Goal: Transaction & Acquisition: Purchase product/service

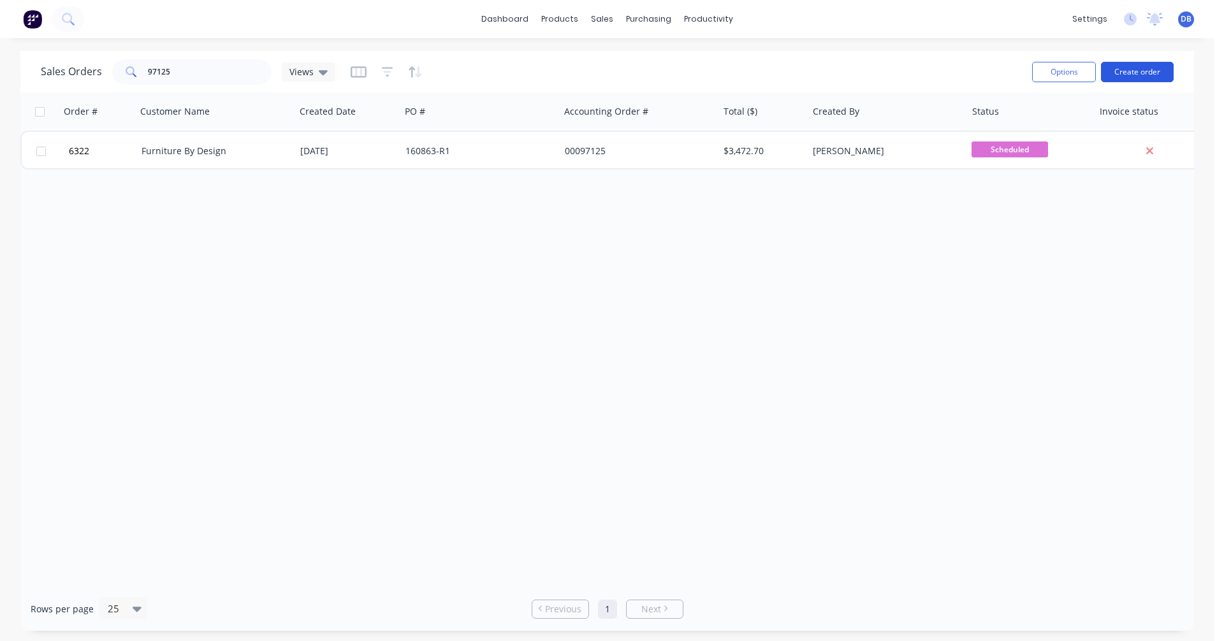
click at [1127, 71] on button "Create order" at bounding box center [1137, 72] width 73 height 20
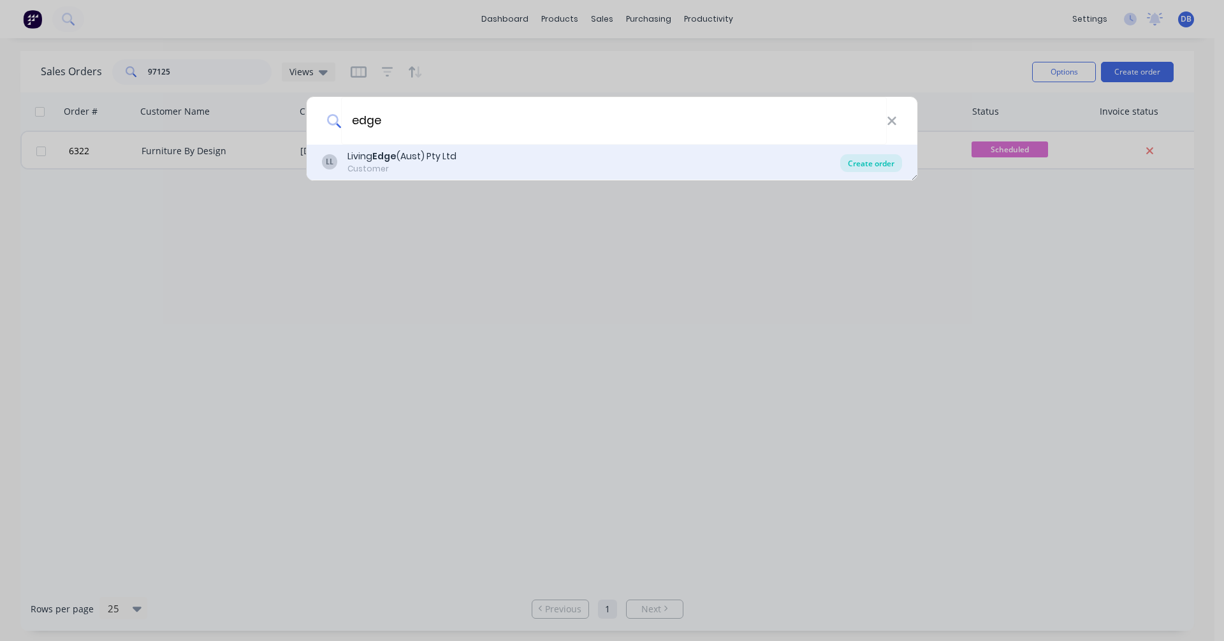
type input "edge"
click at [869, 162] on div "Create order" at bounding box center [871, 163] width 62 height 18
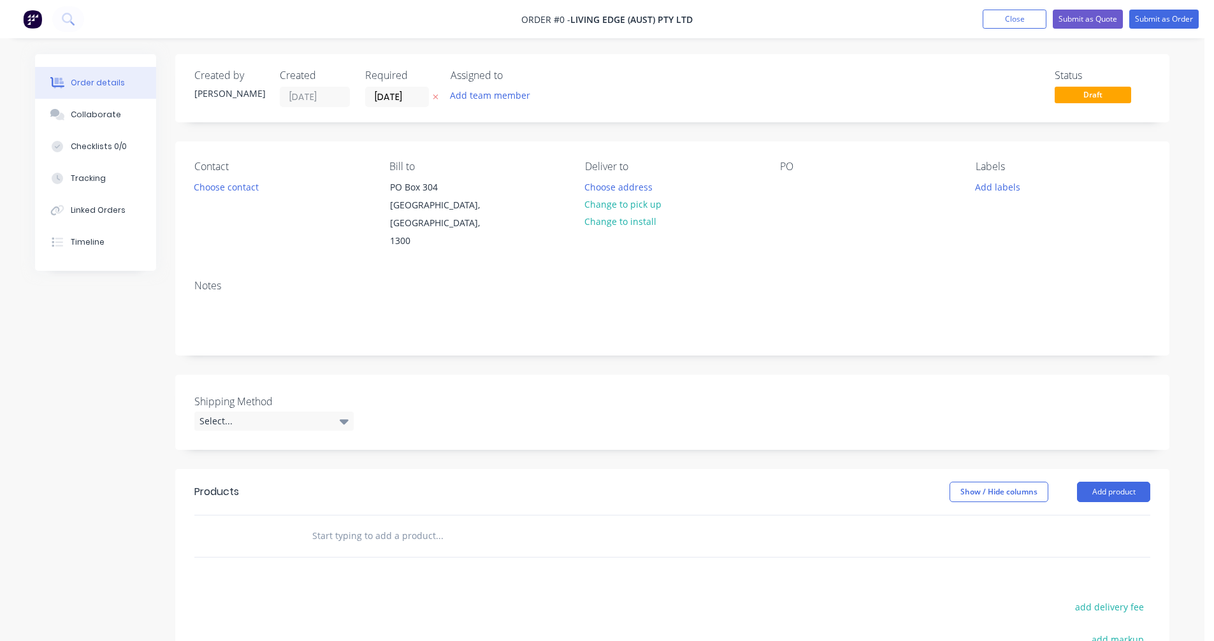
click at [346, 523] on input "text" at bounding box center [439, 535] width 255 height 25
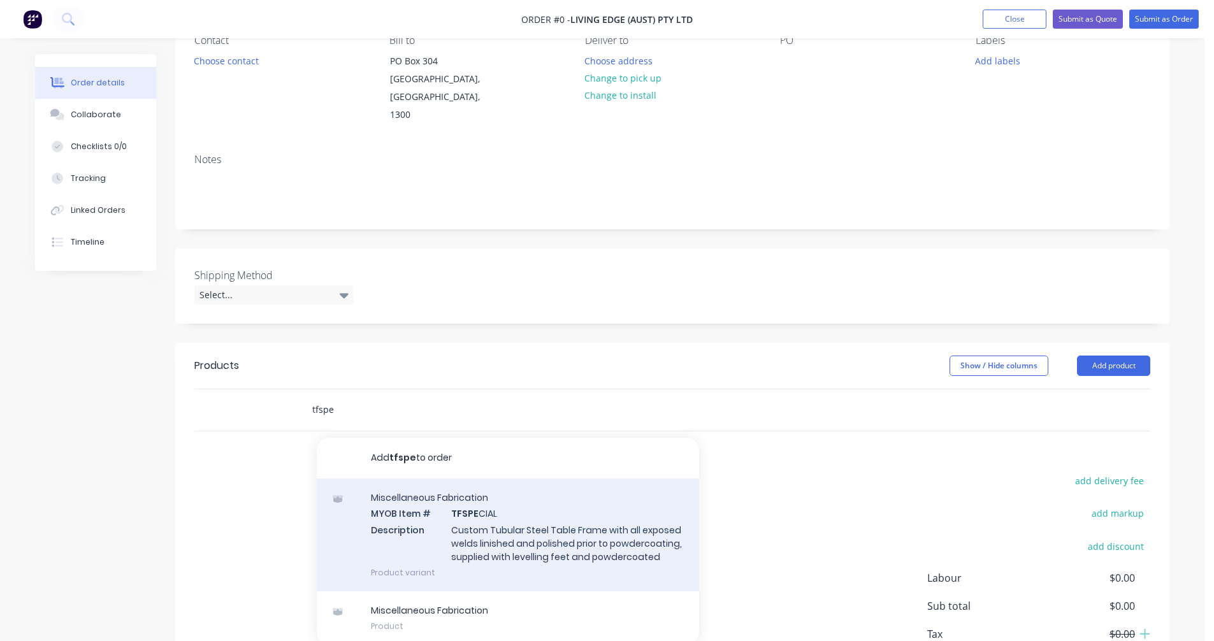
scroll to position [127, 0]
type input "tfspe"
click at [512, 518] on div "Miscellaneous Fabrication MYOB Item # TFSPE CIAL Description Custom Tubular Ste…" at bounding box center [508, 533] width 382 height 113
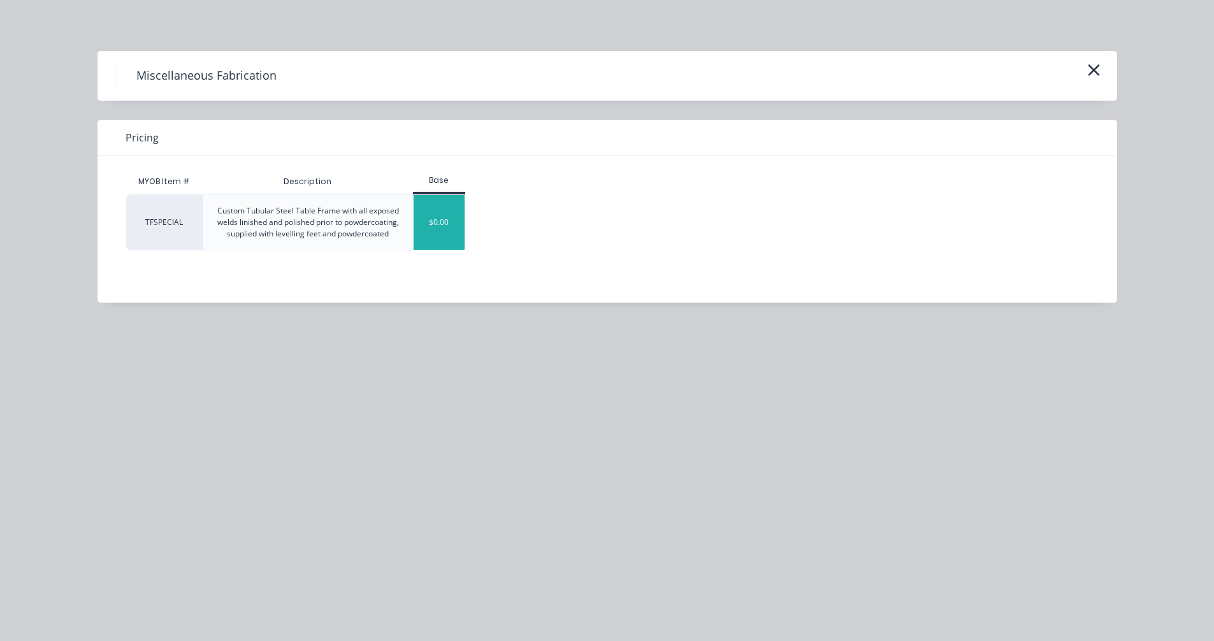
click at [437, 230] on div "$0.00" at bounding box center [440, 222] width 52 height 55
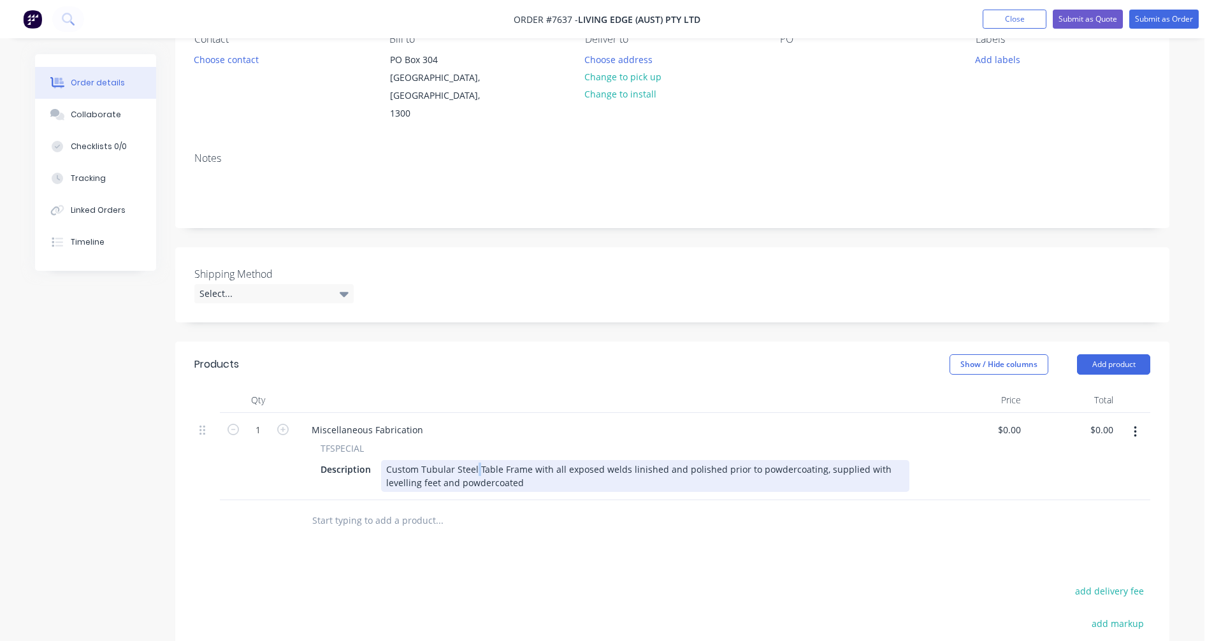
drag, startPoint x: 475, startPoint y: 448, endPoint x: 483, endPoint y: 449, distance: 8.3
click at [477, 460] on div "Custom Tubular Steel Table Frame with all exposed welds linished and polished p…" at bounding box center [645, 476] width 528 height 32
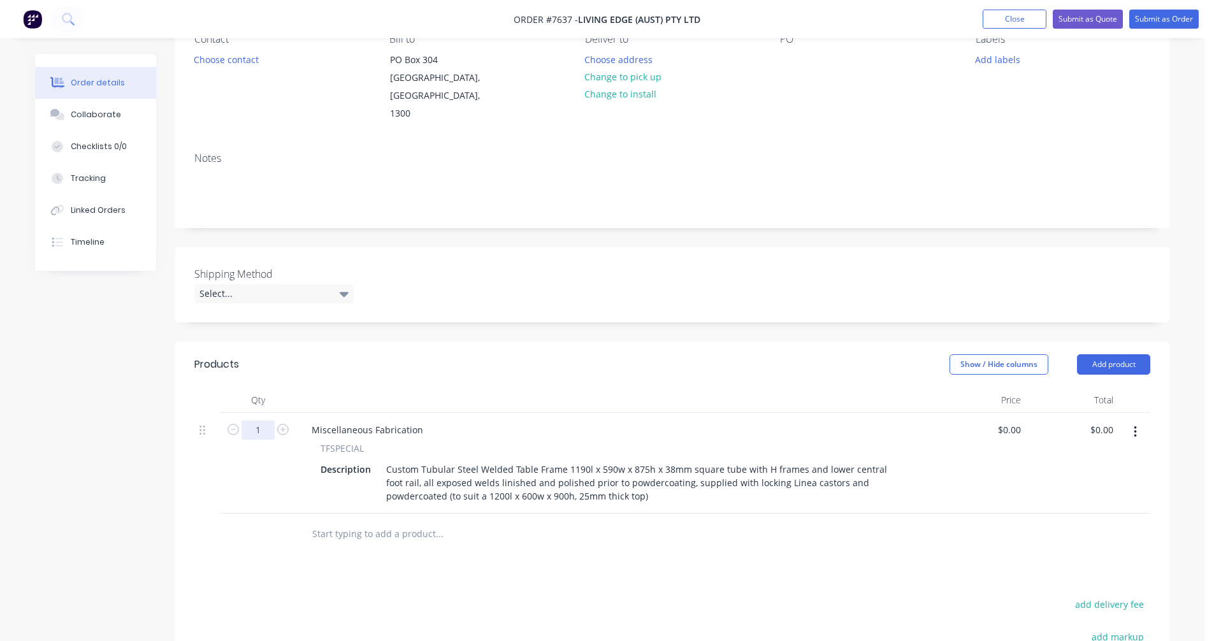
click at [263, 421] on input "1" at bounding box center [258, 430] width 33 height 19
type input "9"
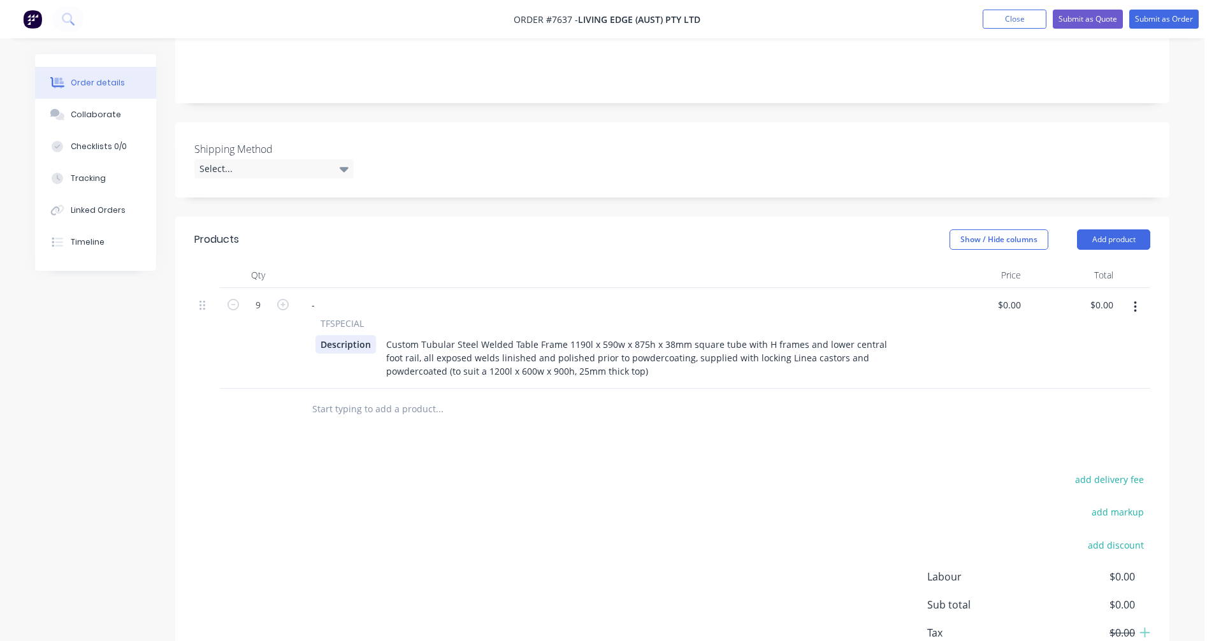
scroll to position [255, 0]
click at [325, 394] on input "text" at bounding box center [439, 406] width 255 height 25
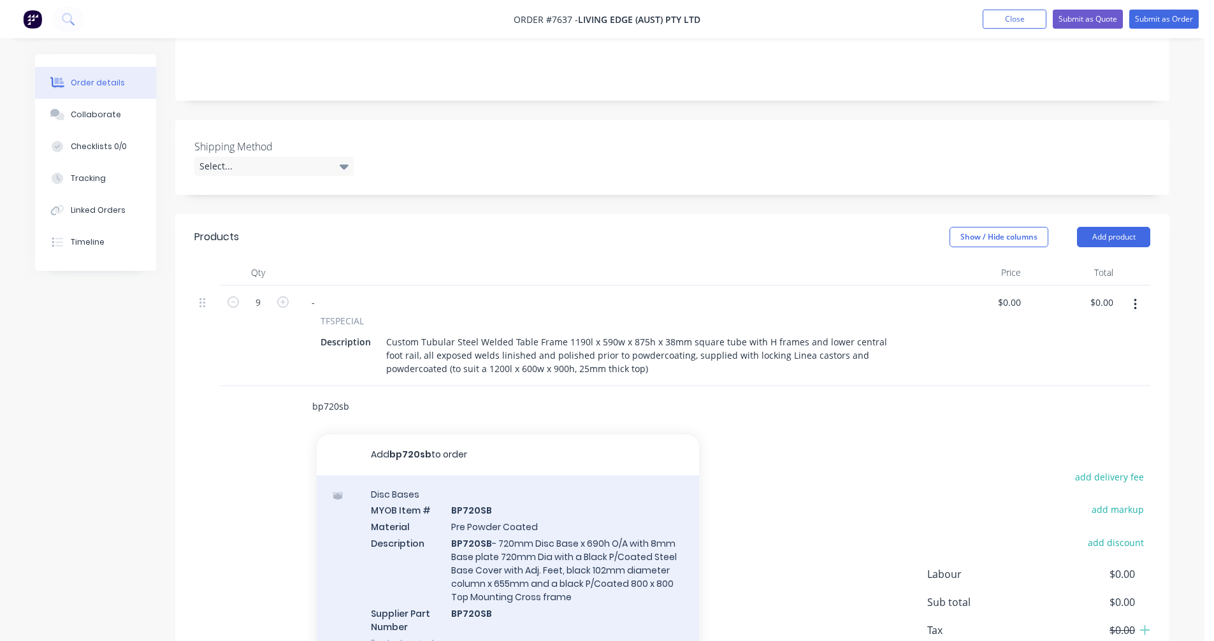
type input "bp720sb"
click at [565, 530] on div "Disc Bases MYOB Item # BP720SB Material Pre Powder Coated Description BP720SB -…" at bounding box center [508, 568] width 382 height 186
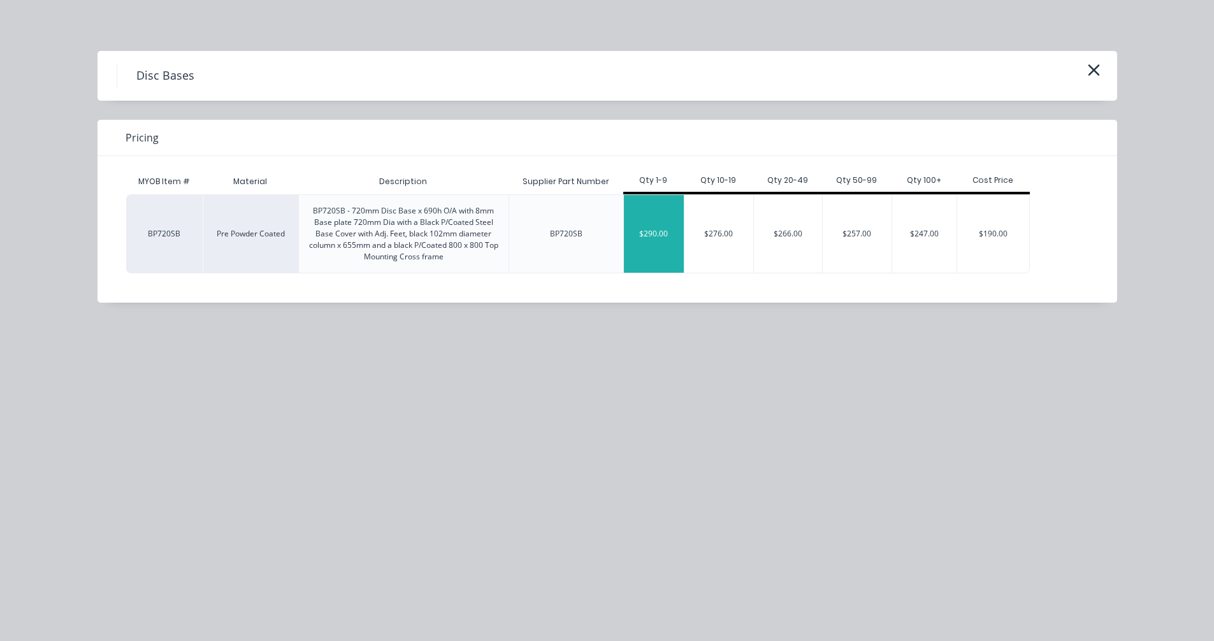
click at [663, 240] on div "$290.00" at bounding box center [654, 234] width 61 height 78
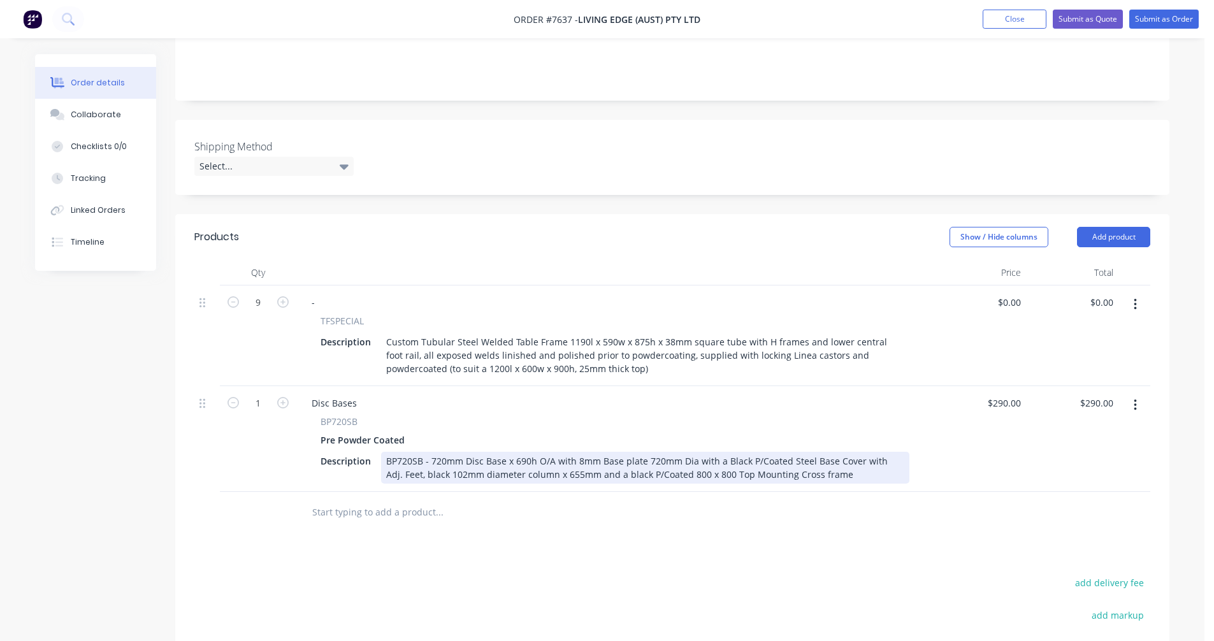
click at [412, 452] on div "BP720SB - 720mm Disc Base x 690h O/A with 8mm Base plate 720mm Dia with a Black…" at bounding box center [645, 468] width 528 height 32
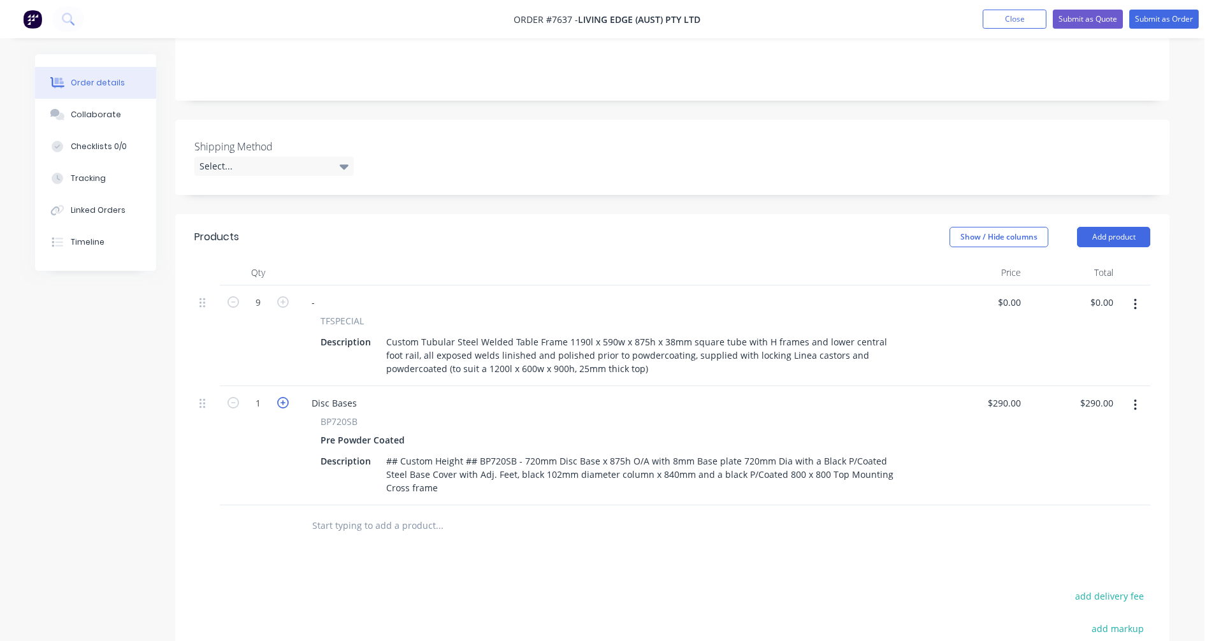
click at [281, 397] on icon "button" at bounding box center [282, 402] width 11 height 11
type input "2"
type input "$580.00"
click at [281, 397] on icon "button" at bounding box center [282, 402] width 11 height 11
type input "3"
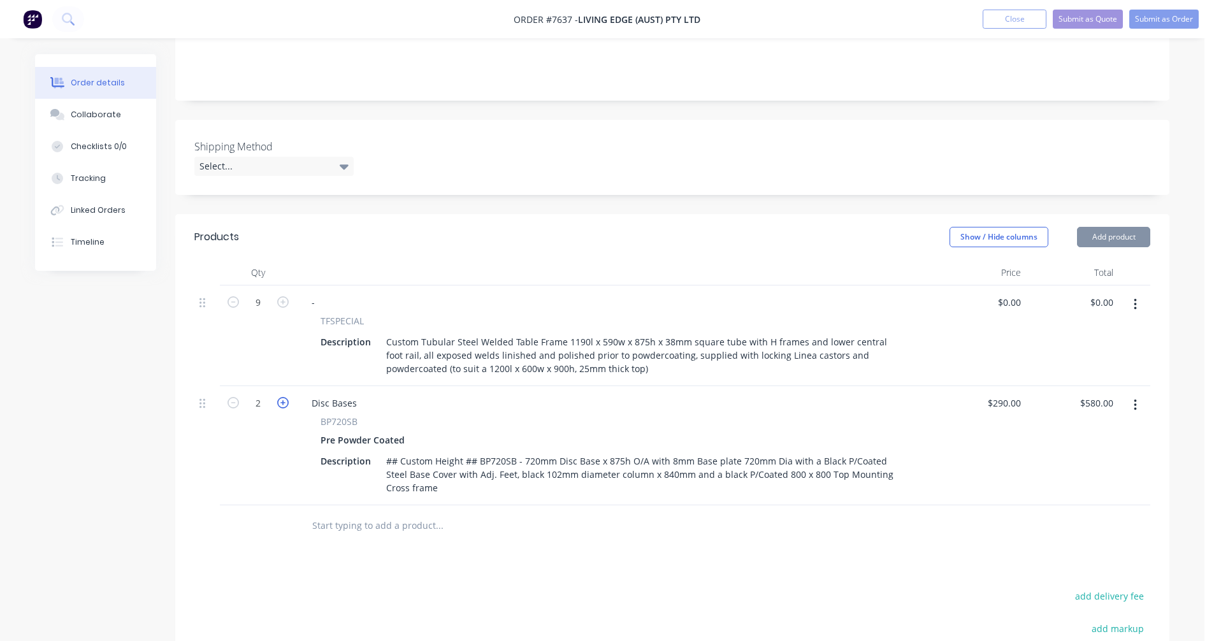
type input "$870.00"
click at [281, 397] on icon "button" at bounding box center [282, 402] width 11 height 11
type input "4"
type input "$1,160.00"
drag, startPoint x: 360, startPoint y: 384, endPoint x: 290, endPoint y: 379, distance: 70.2
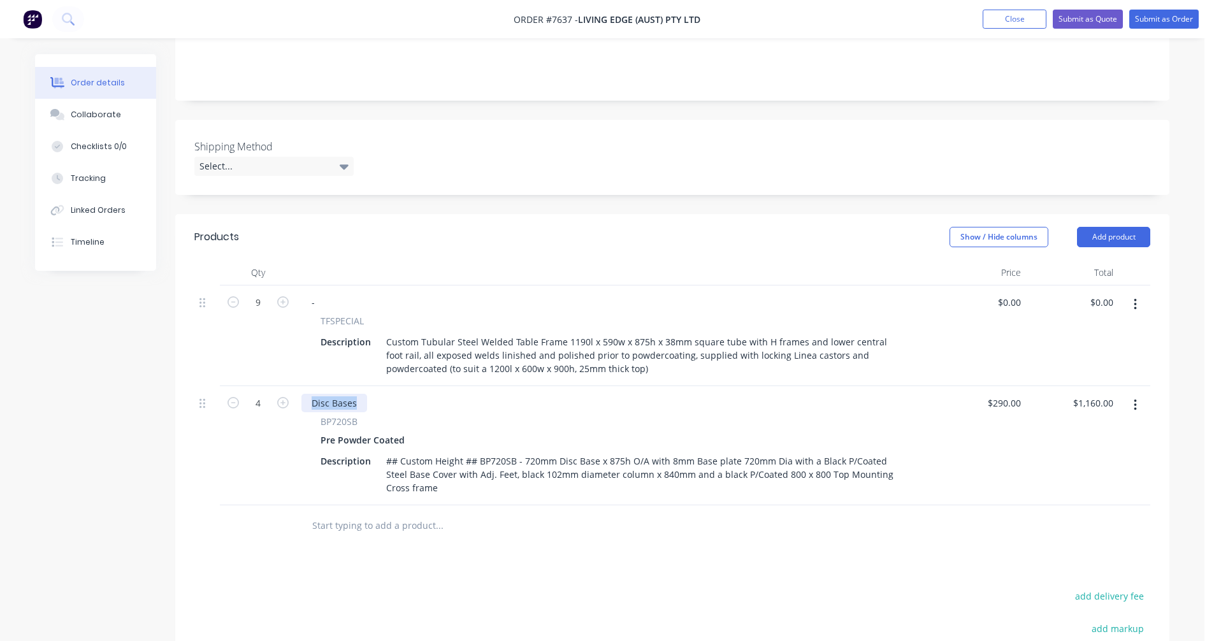
click at [290, 386] on div "4 Disc Bases BP720SB Pre Powder Coated Description ## Custom Height ## BP720SB …" at bounding box center [672, 445] width 956 height 119
type input "$446.00"
type input "$1,784.00"
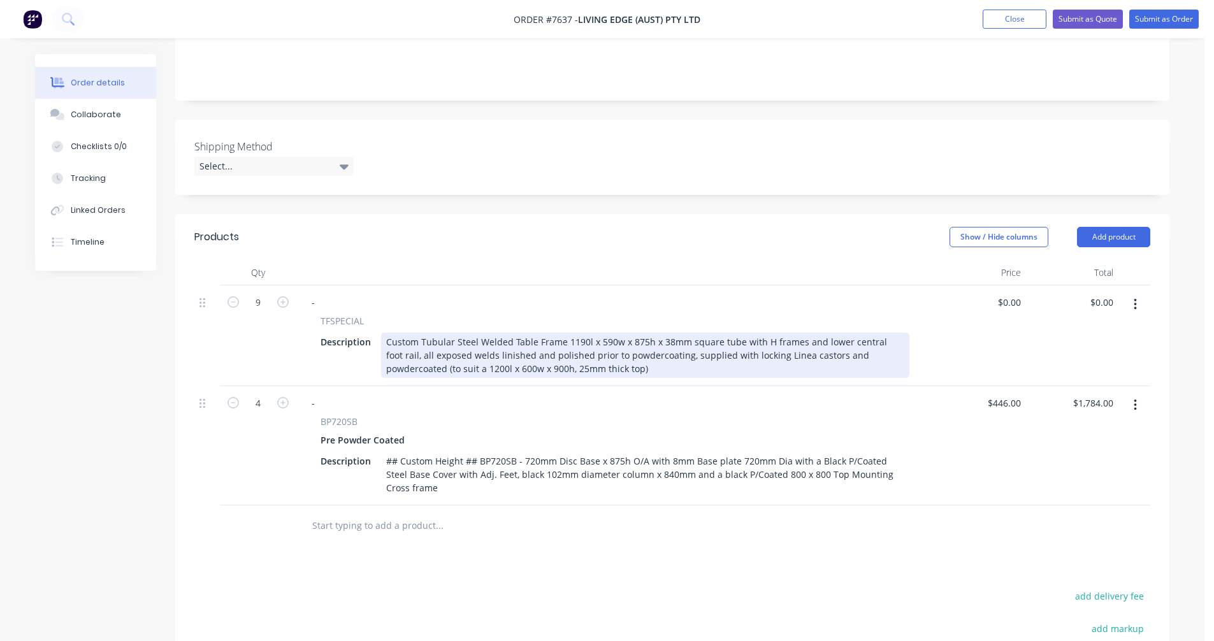
click at [592, 356] on div "Custom Tubular Steel Welded Table Frame 1190l x 590w x 875h x 38mm square tube …" at bounding box center [645, 355] width 528 height 45
type input "$0.00"
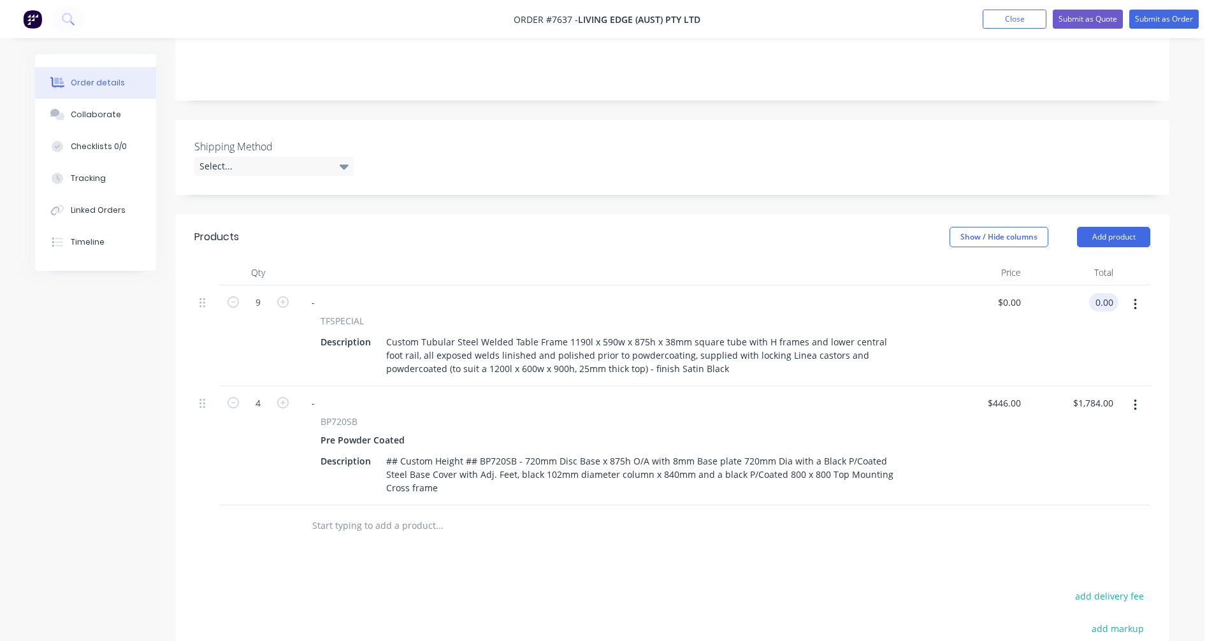
type input "$0.00"
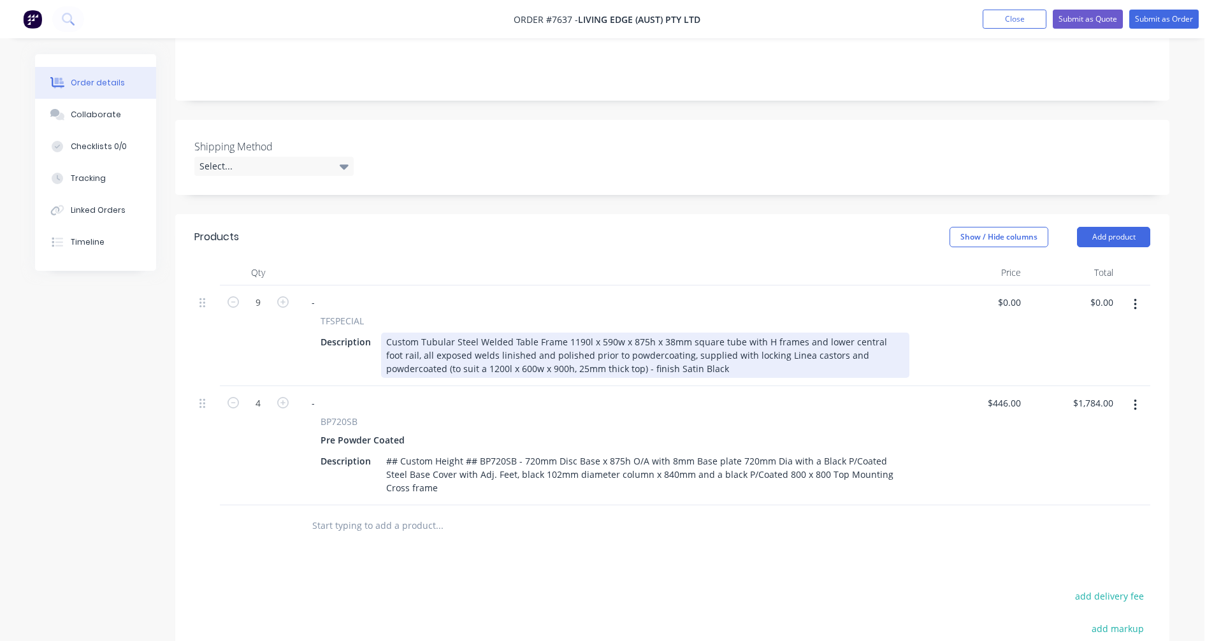
click at [444, 341] on div "Custom Tubular Steel Welded Table Frame 1190l x 590w x 875h x 38mm square tube …" at bounding box center [645, 355] width 528 height 45
type input "$697.00"
type input "$6,273.00"
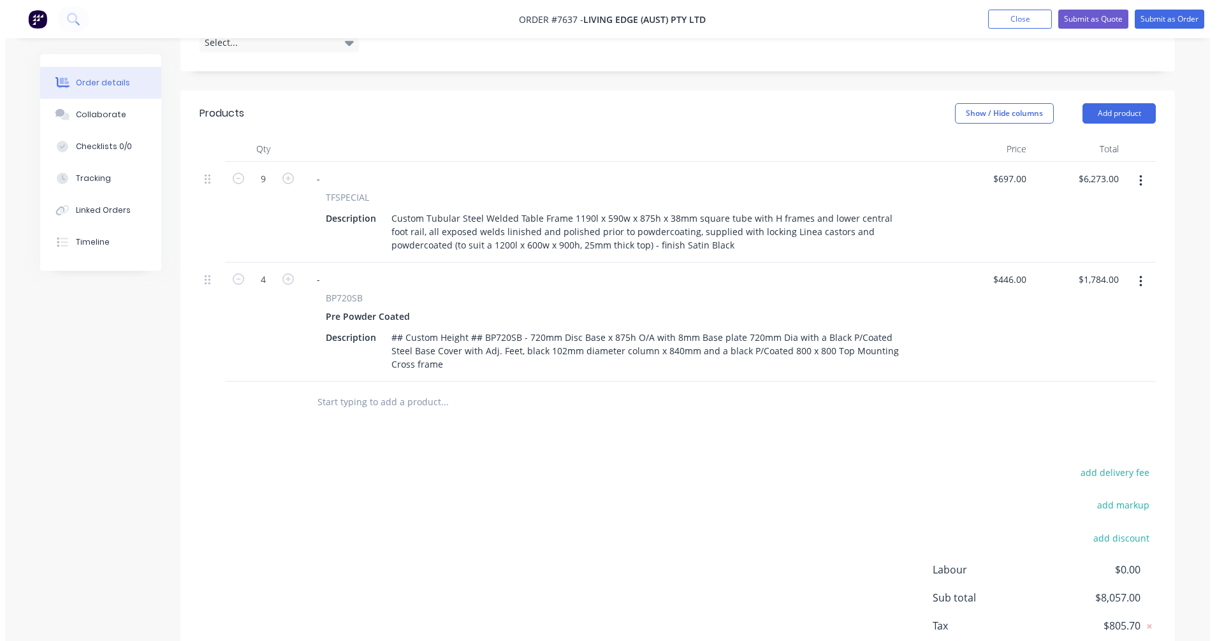
scroll to position [382, 0]
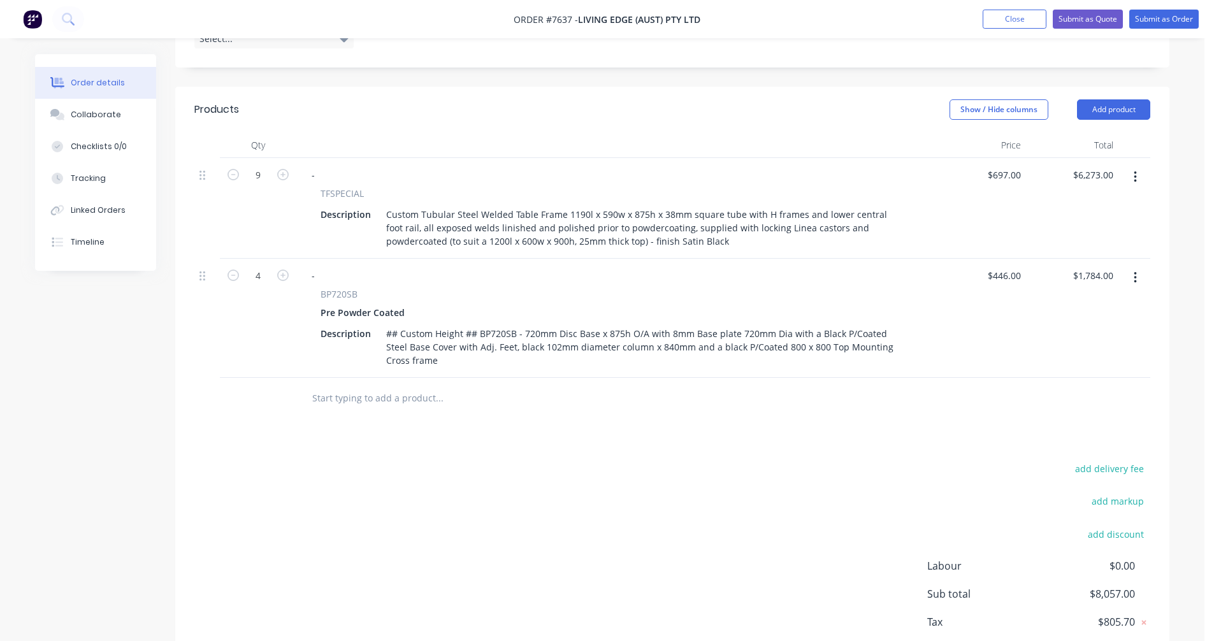
click at [336, 386] on input "text" at bounding box center [439, 398] width 255 height 25
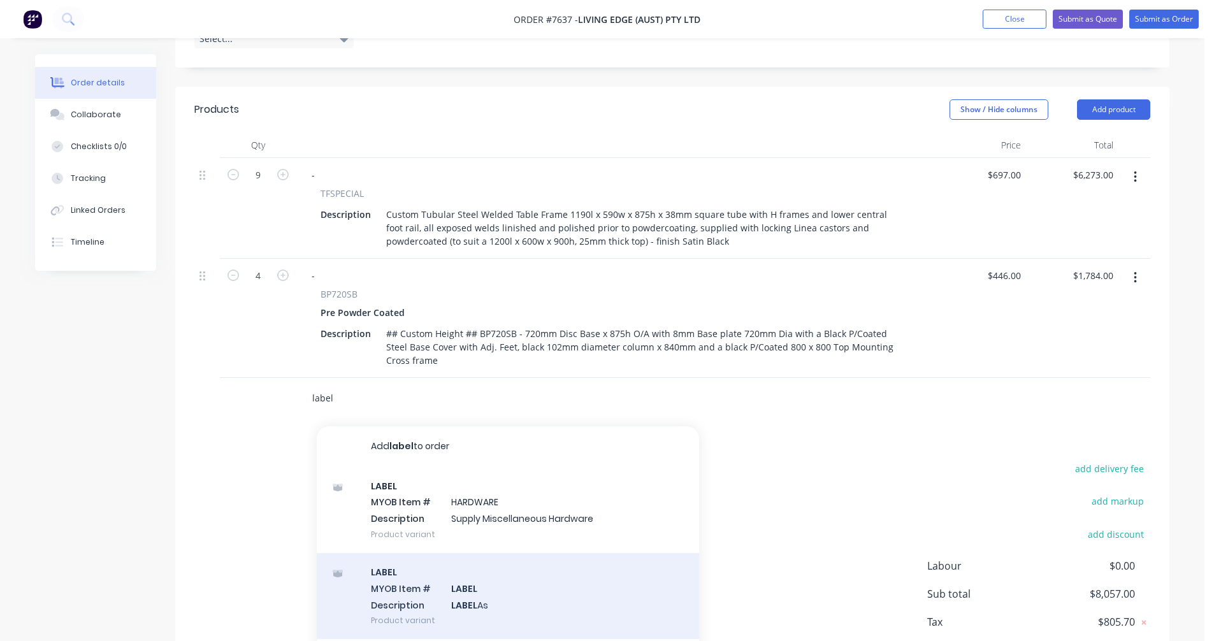
type input "label"
click at [459, 583] on div "LABEL MYOB Item # LABEL Description LABEL As Product variant" at bounding box center [508, 596] width 382 height 86
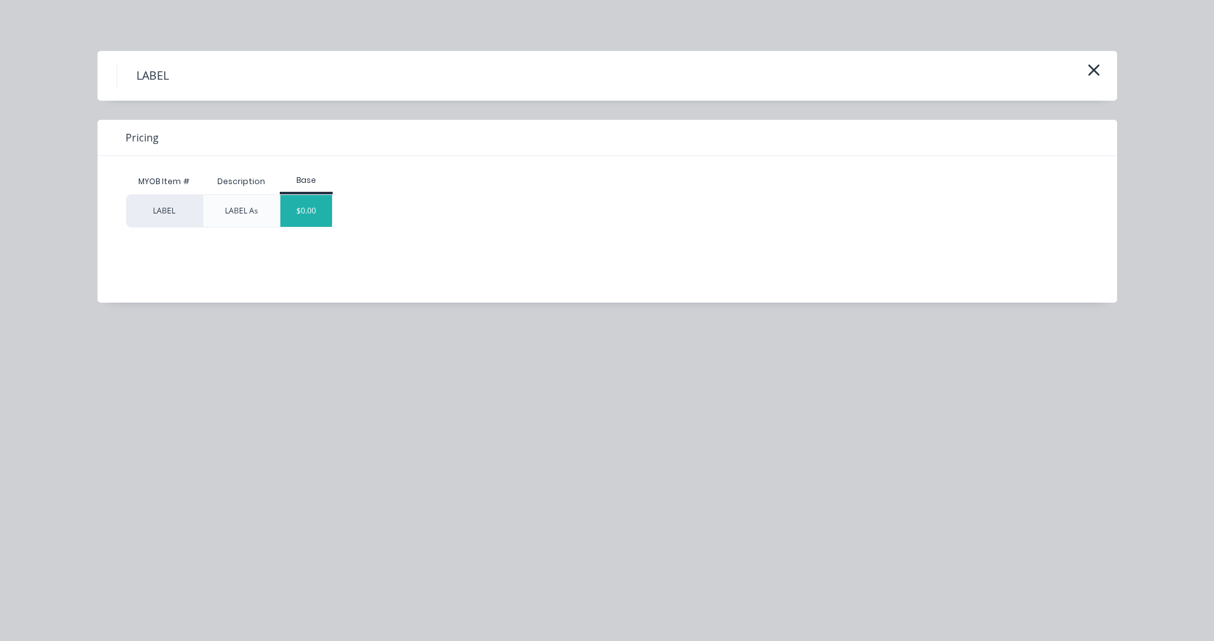
click at [315, 210] on div "$0.00" at bounding box center [306, 211] width 52 height 32
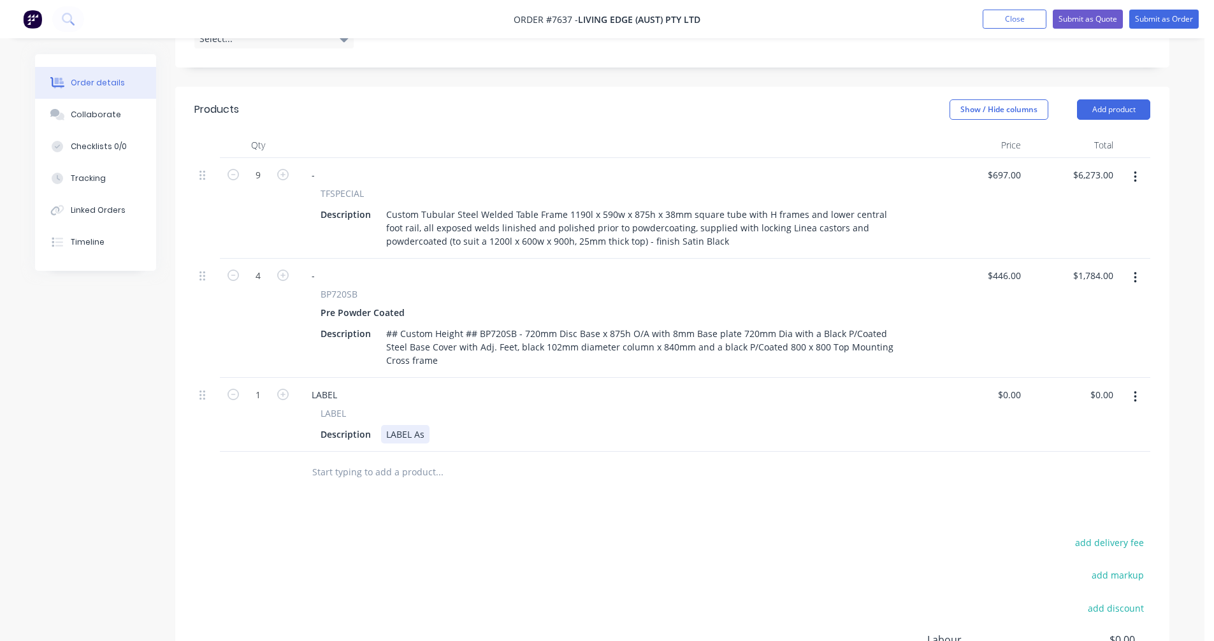
click at [425, 425] on div "LABEL As" at bounding box center [405, 434] width 48 height 18
type input "$0.00"
click at [1092, 22] on button "Submit as Quote" at bounding box center [1088, 19] width 70 height 19
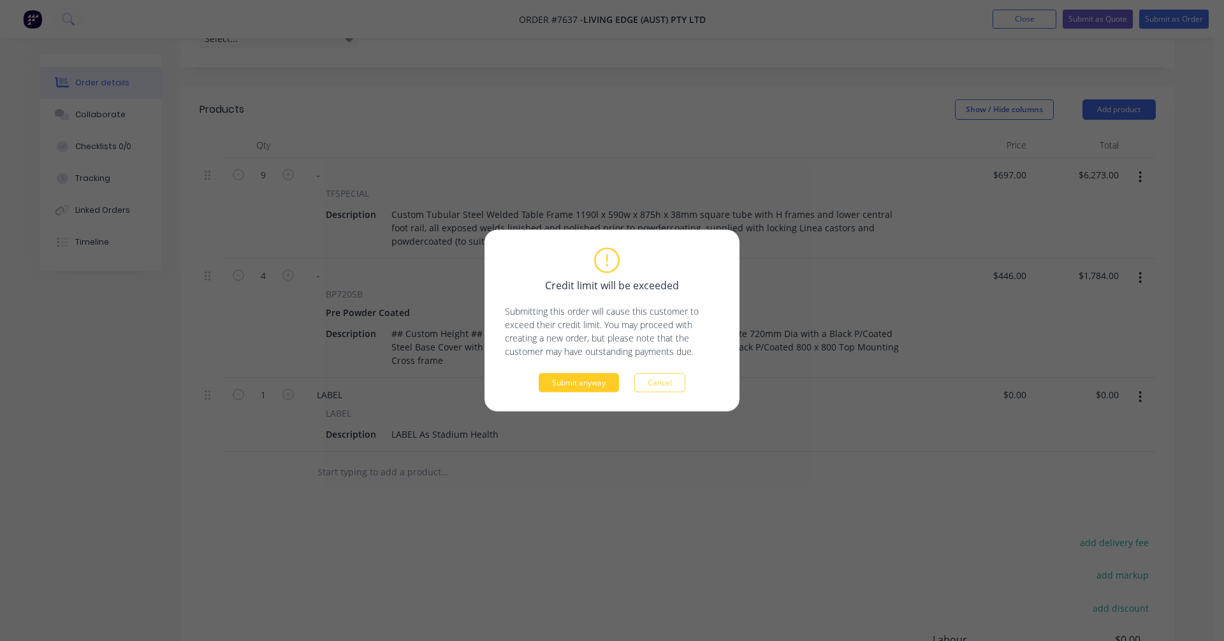
click at [595, 377] on button "Submit anyway" at bounding box center [579, 382] width 80 height 19
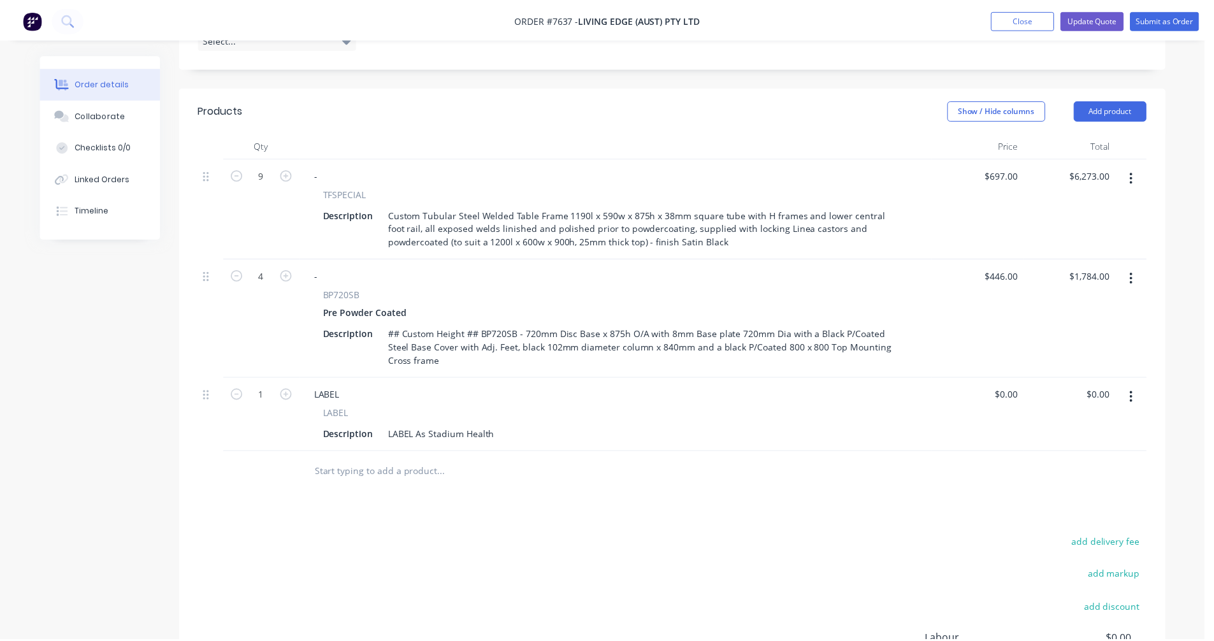
scroll to position [345, 0]
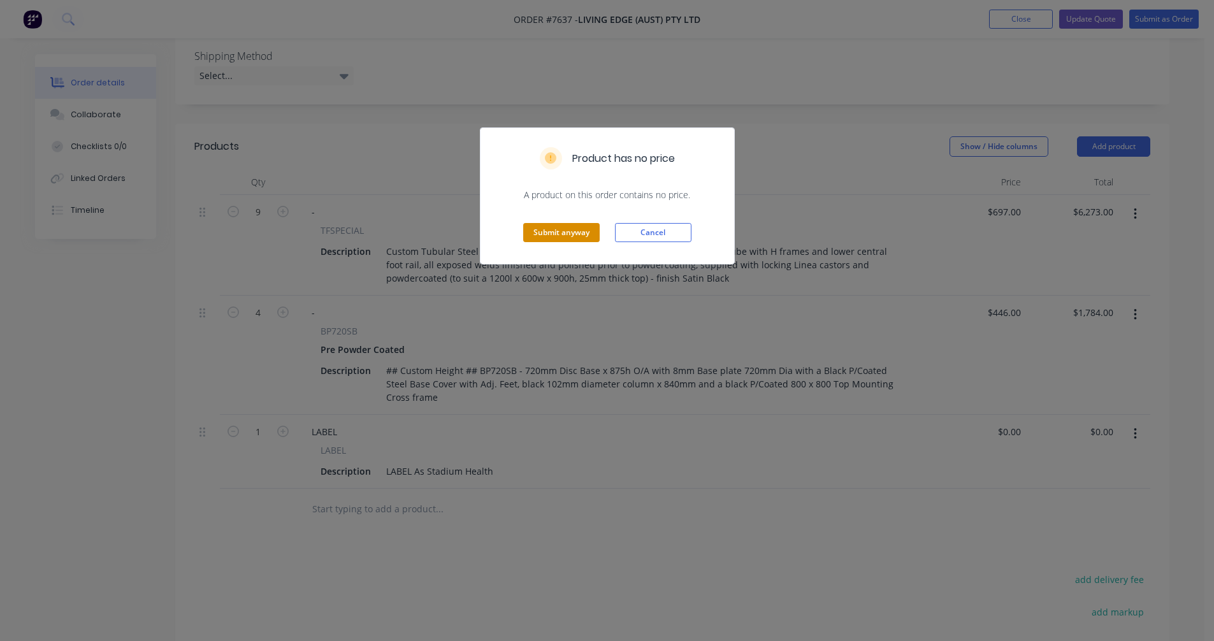
click at [565, 235] on button "Submit anyway" at bounding box center [561, 232] width 76 height 19
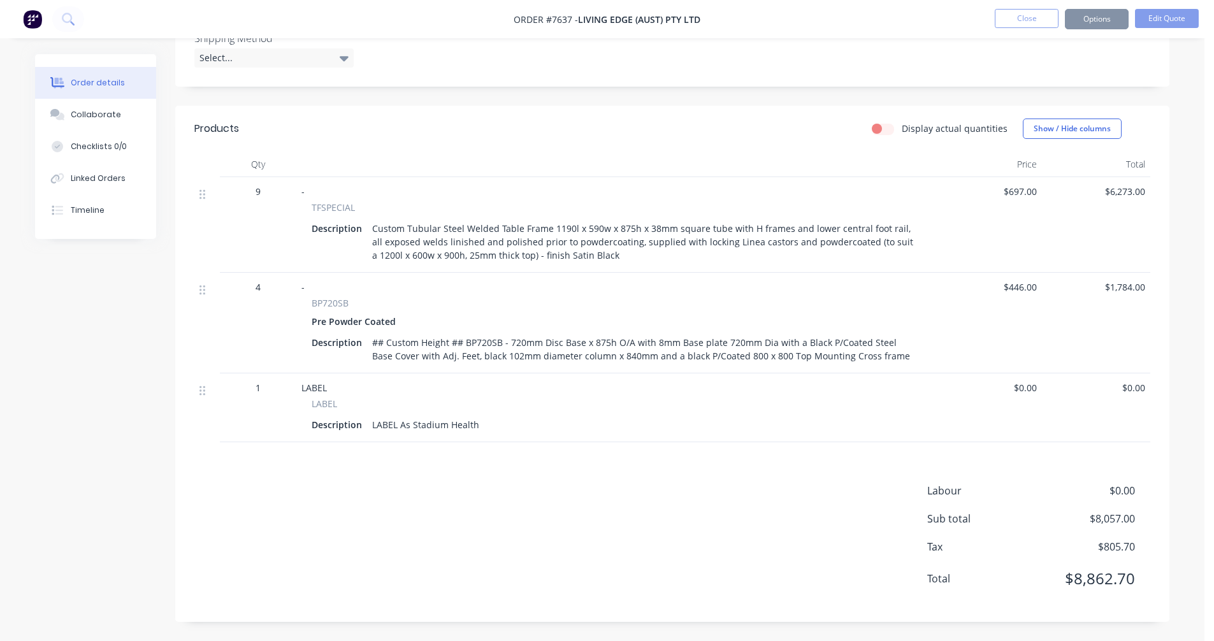
scroll to position [330, 0]
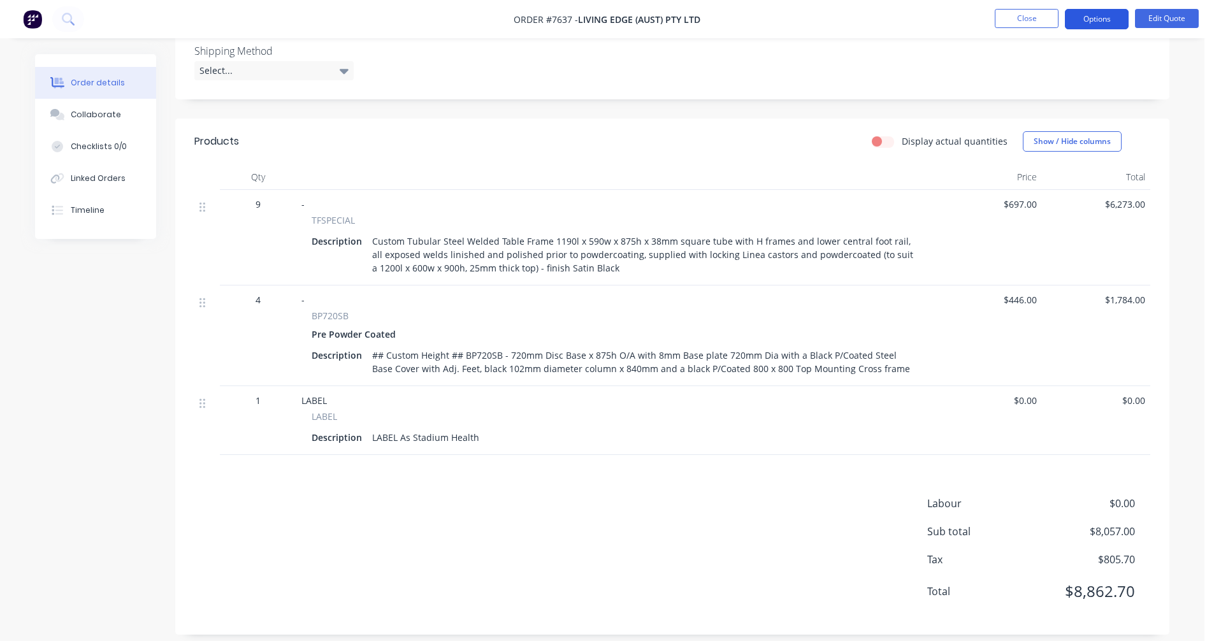
click at [1098, 20] on button "Options" at bounding box center [1097, 19] width 64 height 20
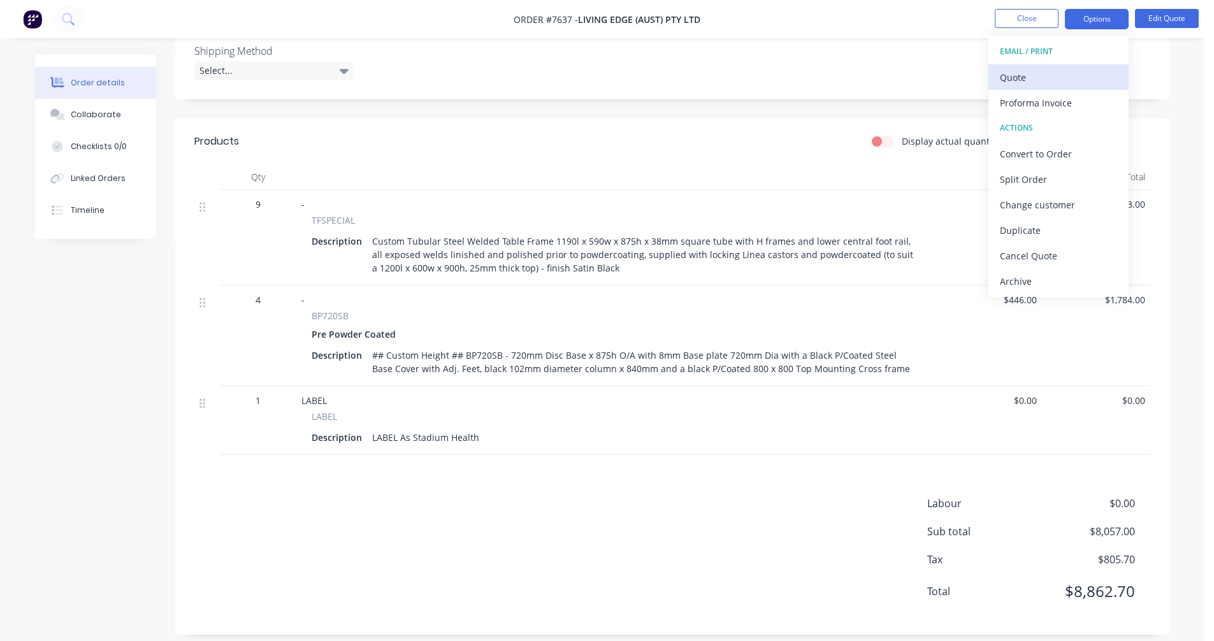
click at [1013, 78] on div "Quote" at bounding box center [1058, 77] width 117 height 18
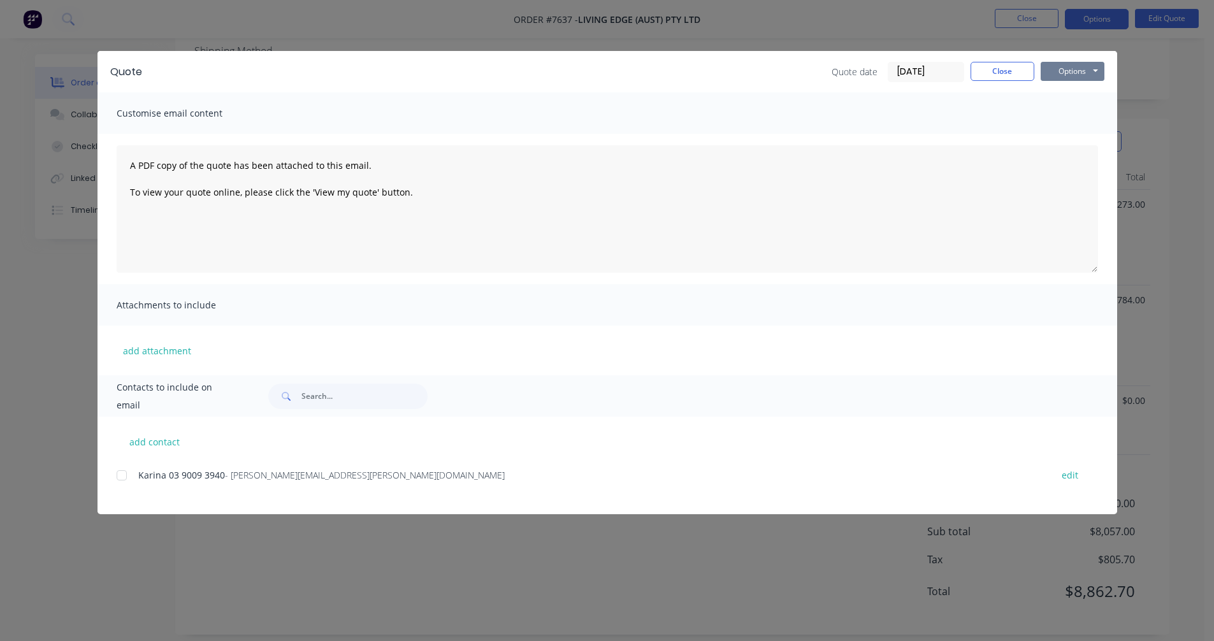
click at [1069, 69] on button "Options" at bounding box center [1073, 71] width 64 height 19
click at [1077, 92] on button "Preview" at bounding box center [1082, 93] width 82 height 21
click at [990, 66] on button "Close" at bounding box center [1003, 71] width 64 height 19
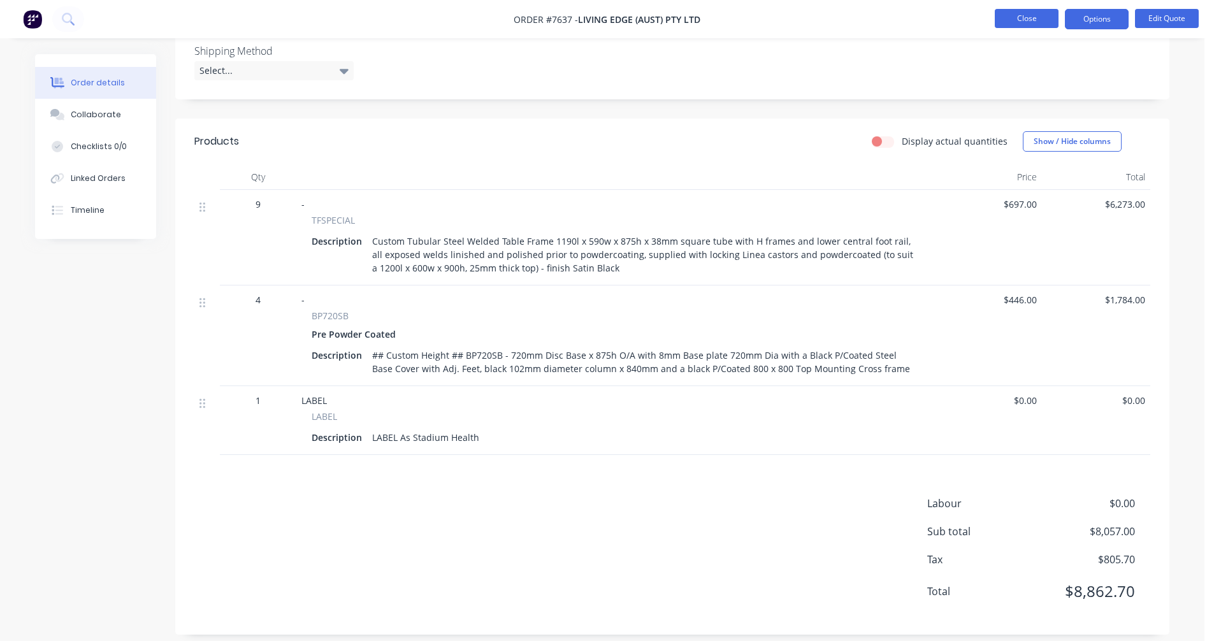
click at [1020, 22] on button "Close" at bounding box center [1027, 18] width 64 height 19
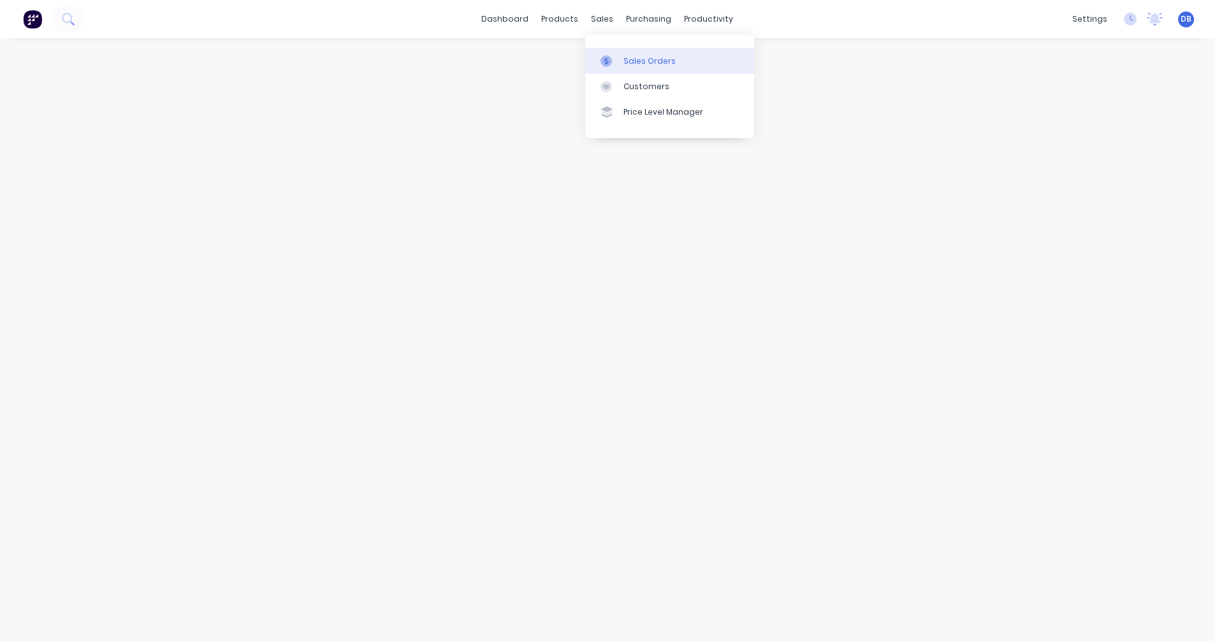
click at [616, 60] on div at bounding box center [609, 60] width 19 height 11
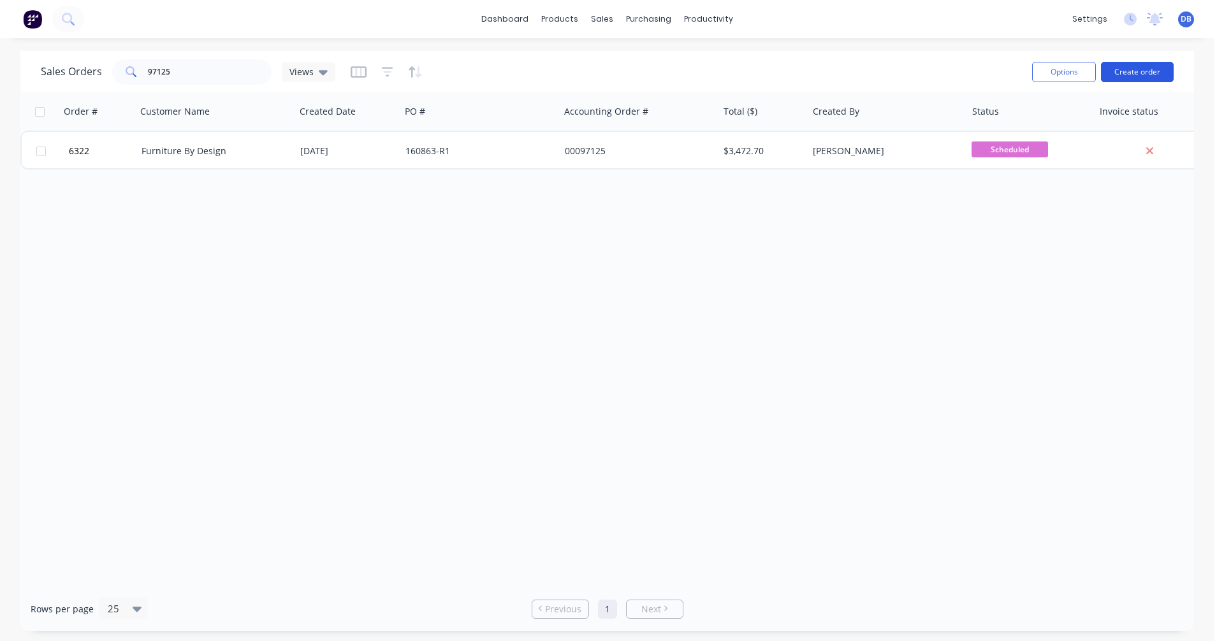
click at [1137, 71] on button "Create order" at bounding box center [1137, 72] width 73 height 20
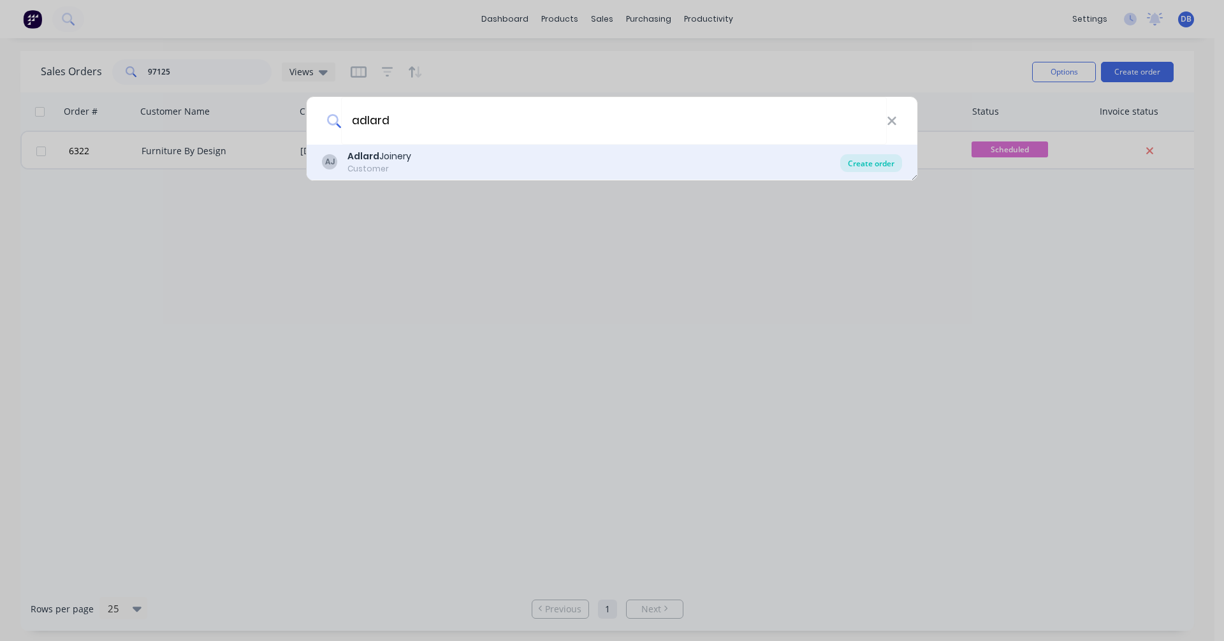
type input "adlard"
click at [878, 170] on div "Create order" at bounding box center [871, 163] width 62 height 18
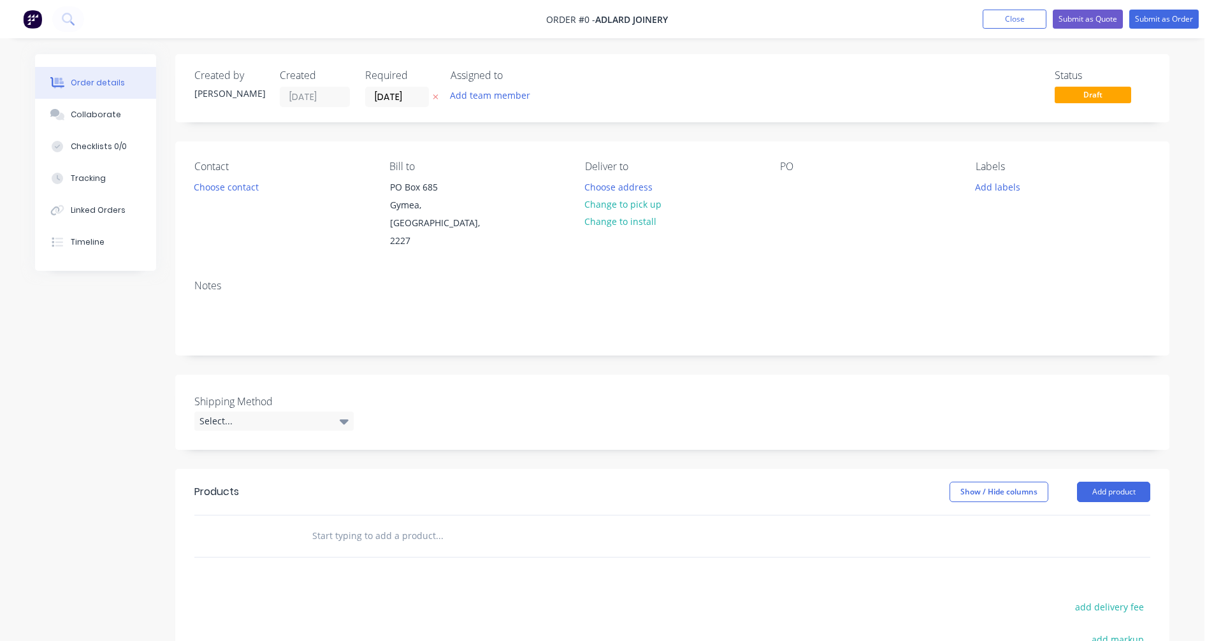
click at [340, 523] on input "text" at bounding box center [439, 535] width 255 height 25
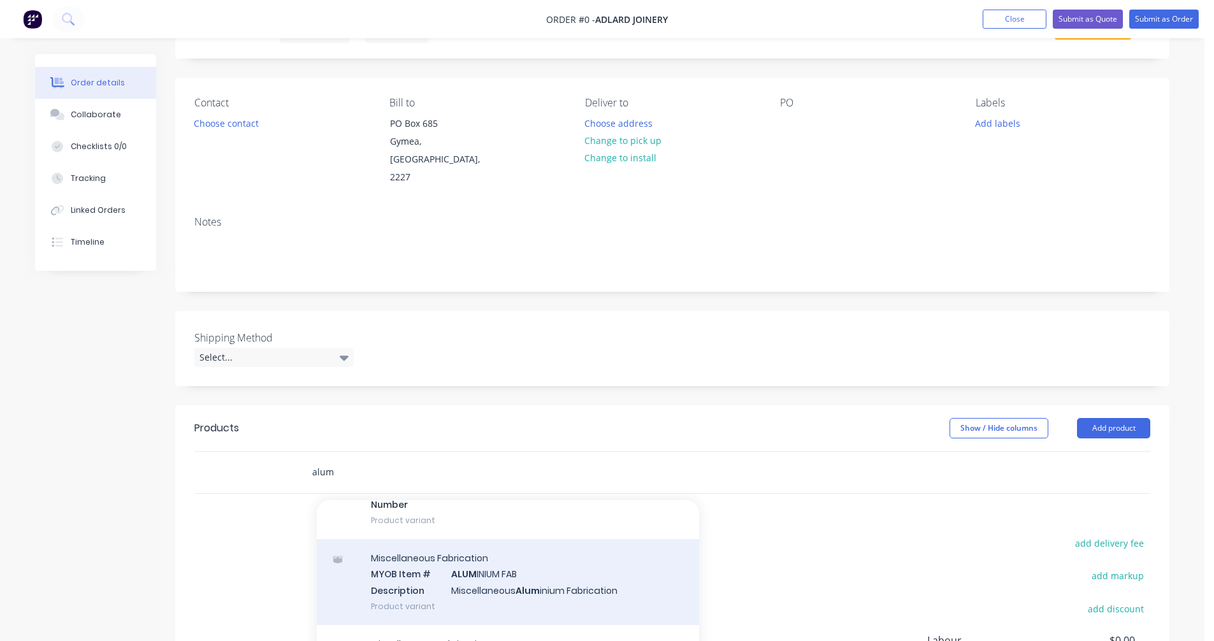
scroll to position [191, 0]
type input "alum"
click at [523, 554] on div "Miscellaneous Fabrication MYOB Item # ALUM INIUM FAB Description Miscellaneous …" at bounding box center [508, 579] width 382 height 86
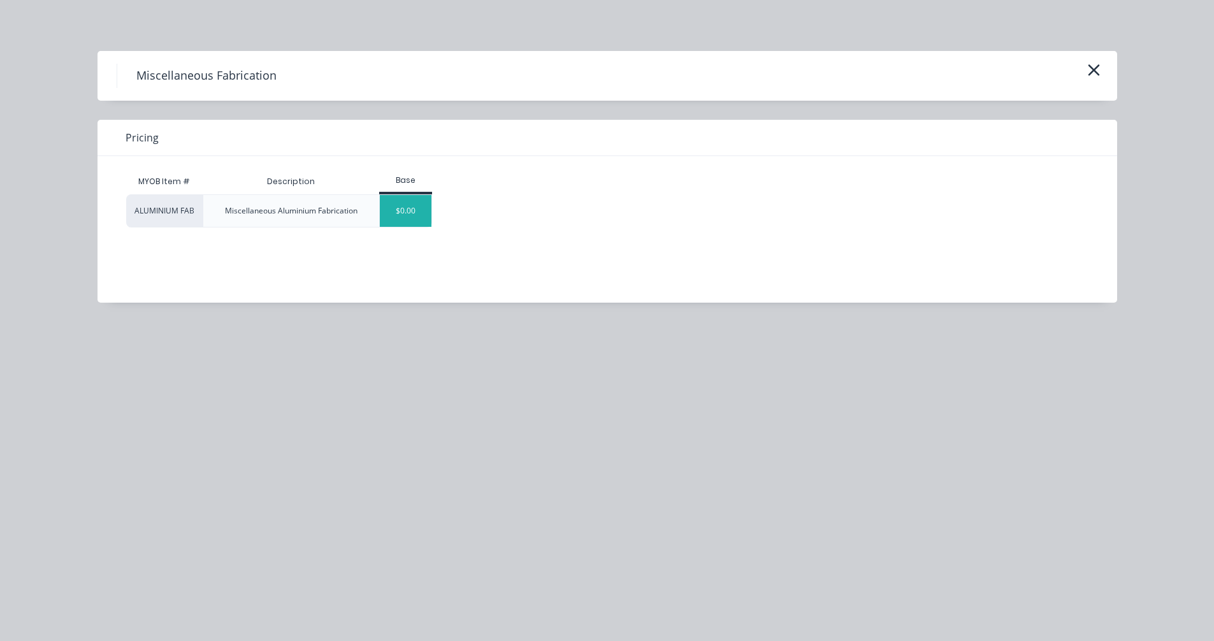
click at [401, 209] on div "$0.00" at bounding box center [406, 211] width 52 height 32
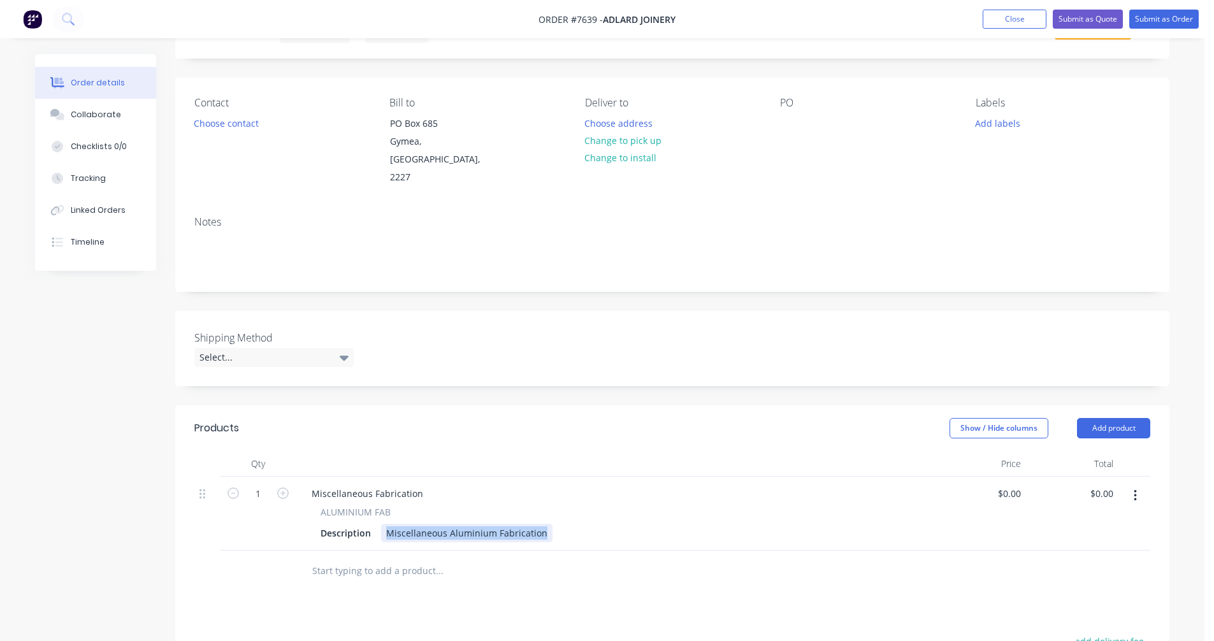
drag, startPoint x: 544, startPoint y: 518, endPoint x: 379, endPoint y: 514, distance: 165.1
click at [379, 524] on div "Description Miscellaneous Aluminium Fabrication" at bounding box center [612, 533] width 594 height 18
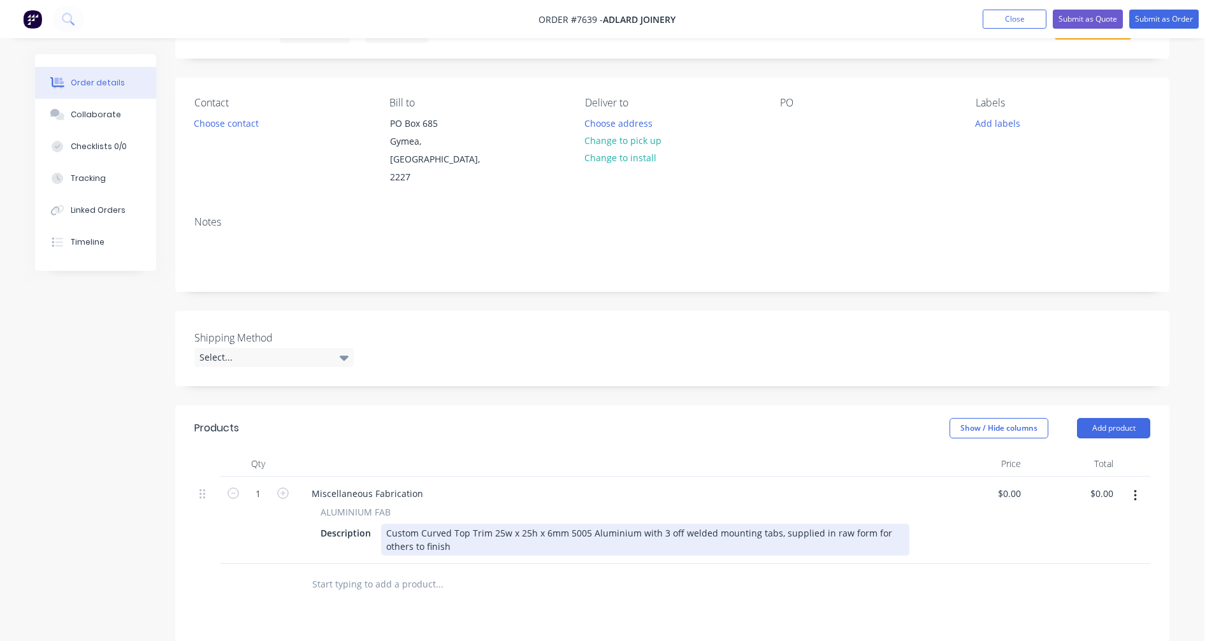
click at [713, 524] on div "Custom Curved Top Trim 25w x 25h x 6mm 5005 Aluminium with 3 off welded mountin…" at bounding box center [645, 540] width 528 height 32
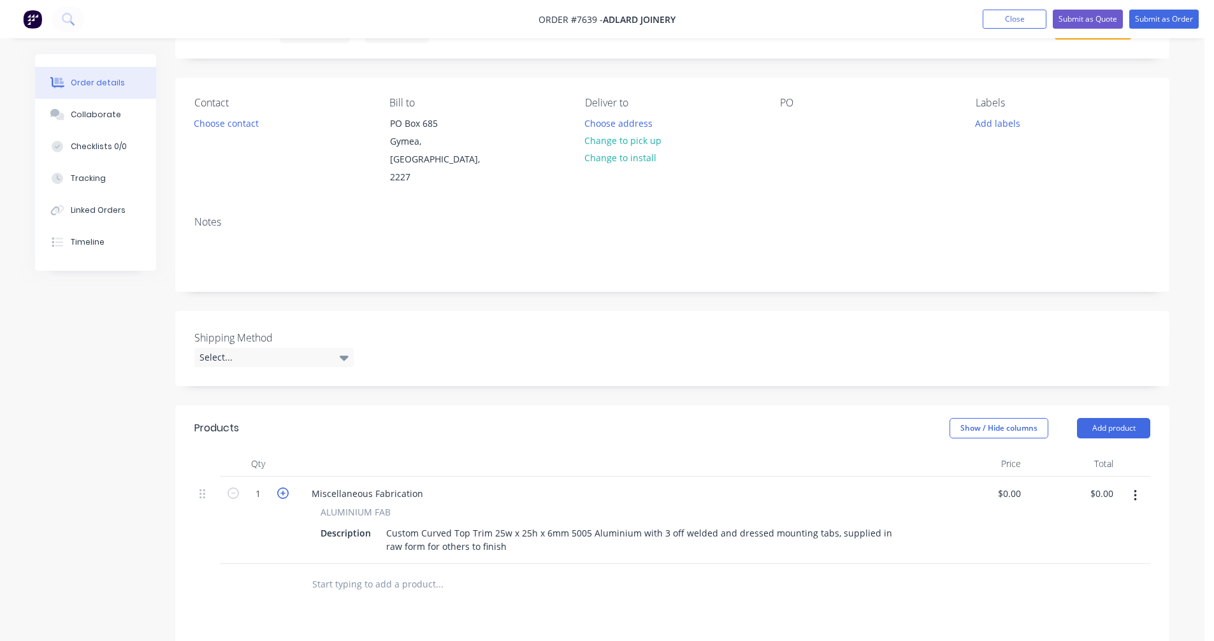
click at [280, 488] on icon "button" at bounding box center [282, 493] width 11 height 11
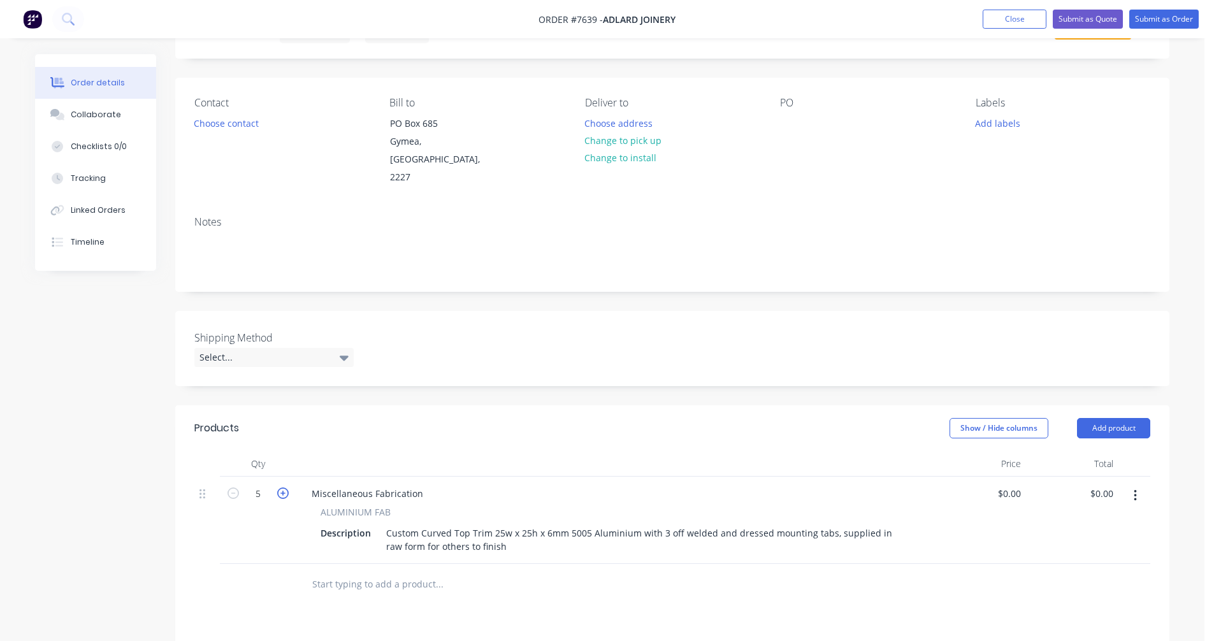
type input "6"
drag, startPoint x: 423, startPoint y: 477, endPoint x: 308, endPoint y: 482, distance: 114.8
click at [308, 484] on div "Miscellaneous Fabrication" at bounding box center [367, 493] width 132 height 18
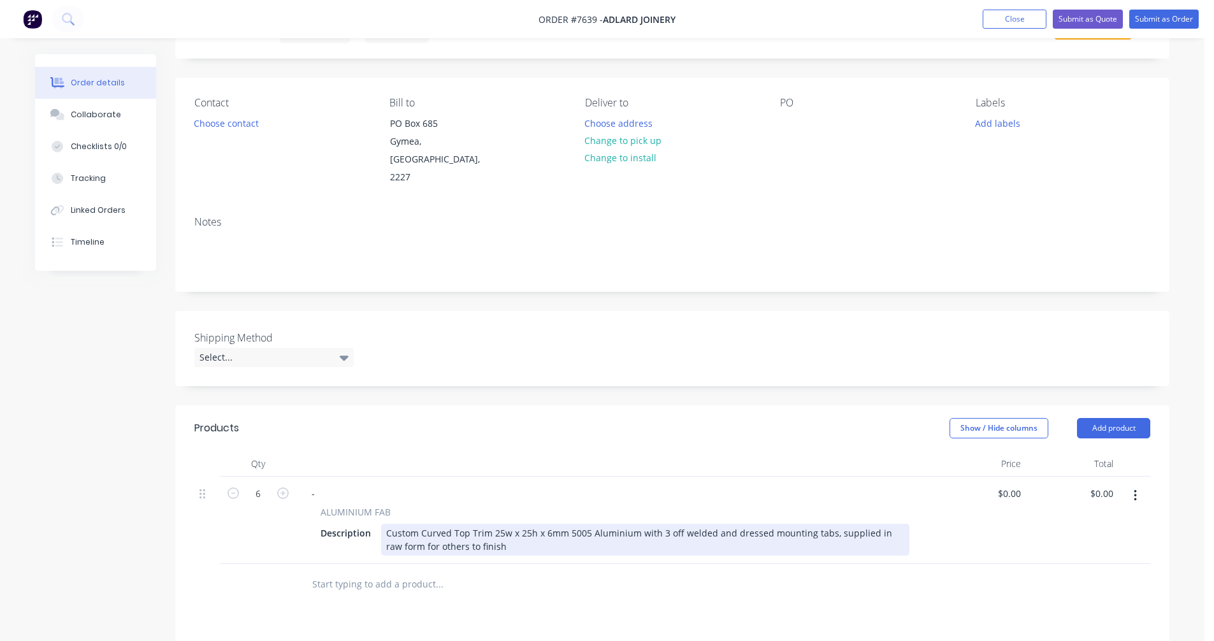
click at [500, 531] on div "Custom Curved Top Trim 25w x 25h x 6mm 5005 Aluminium with 3 off welded and dre…" at bounding box center [645, 540] width 528 height 32
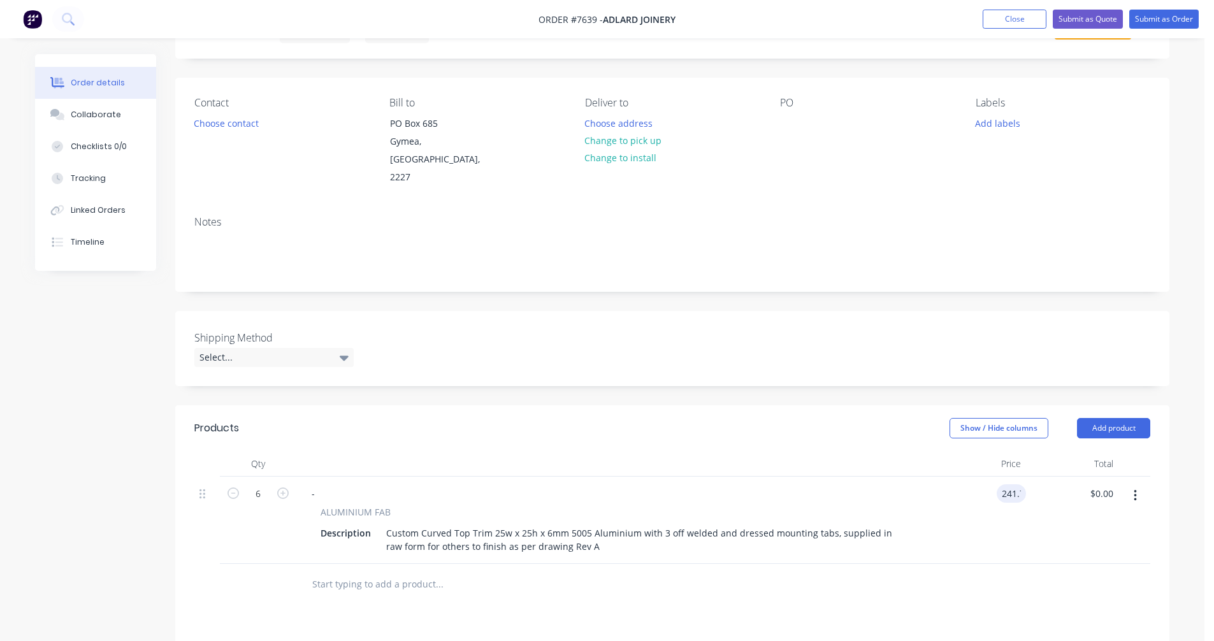
type input "$241.70"
type input "$1,450.20"
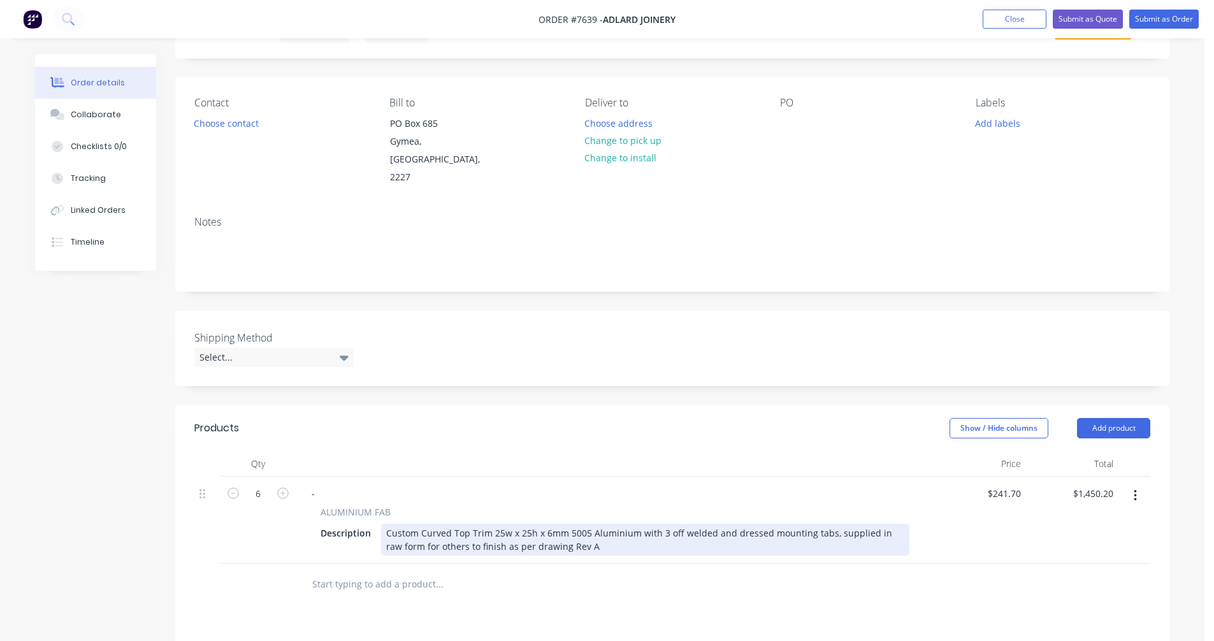
click at [459, 524] on div "Custom Curved Top Trim 25w x 25h x 6mm 5005 Aluminium with 3 off welded and dre…" at bounding box center [645, 540] width 528 height 32
type input "$182.70"
type input "$1,096.20"
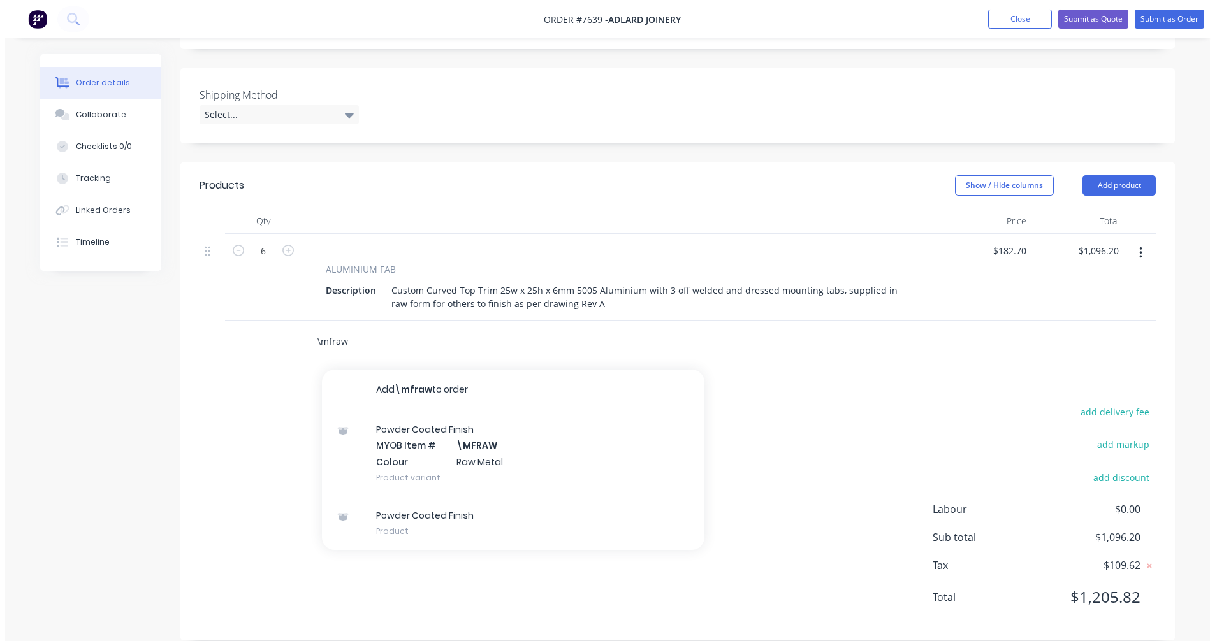
scroll to position [307, 0]
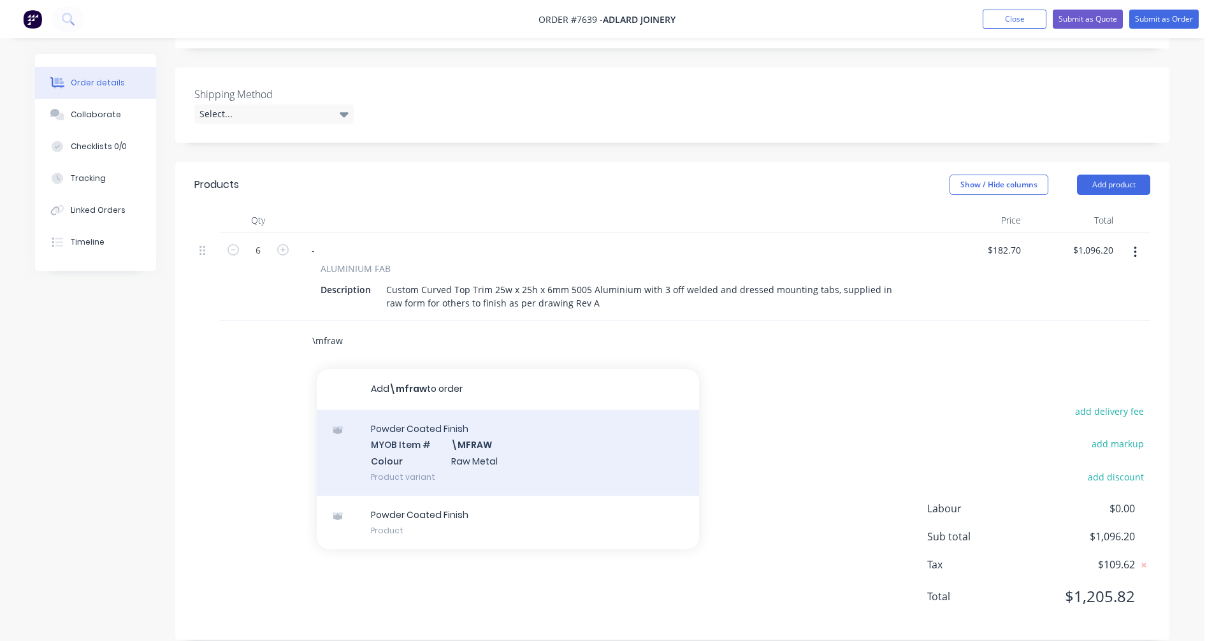
type input "\mfraw"
click at [452, 431] on div "Powder Coated Finish MYOB Item # \MFRAW Colour Raw Metal Product variant" at bounding box center [508, 453] width 382 height 86
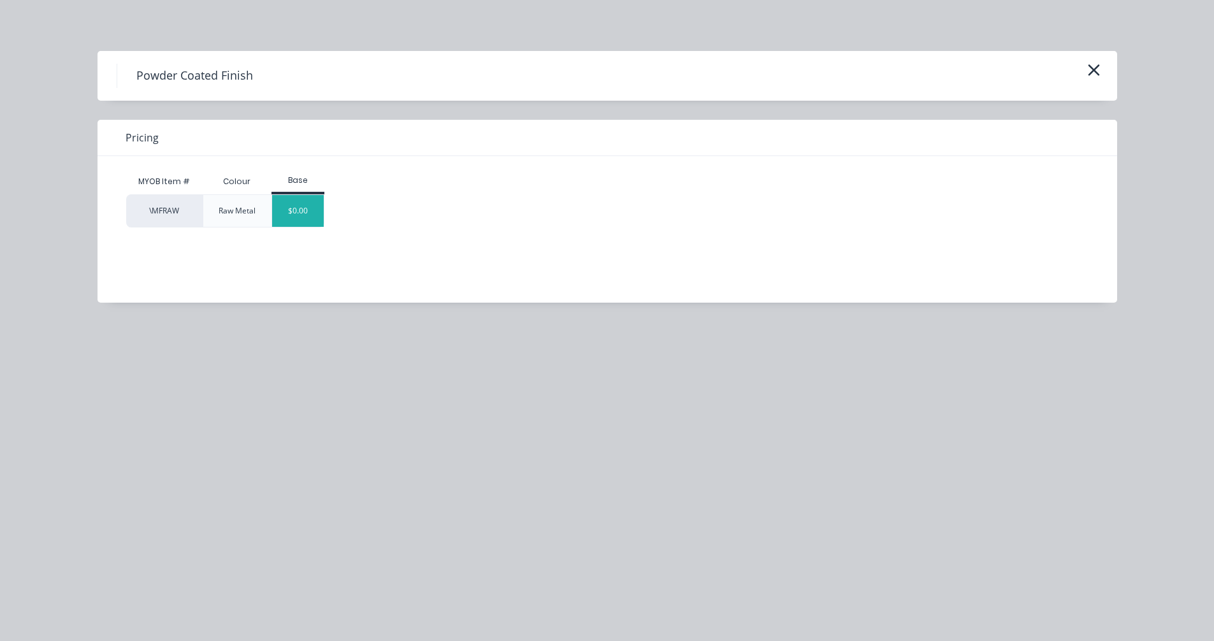
click at [301, 209] on div "$0.00" at bounding box center [298, 211] width 52 height 32
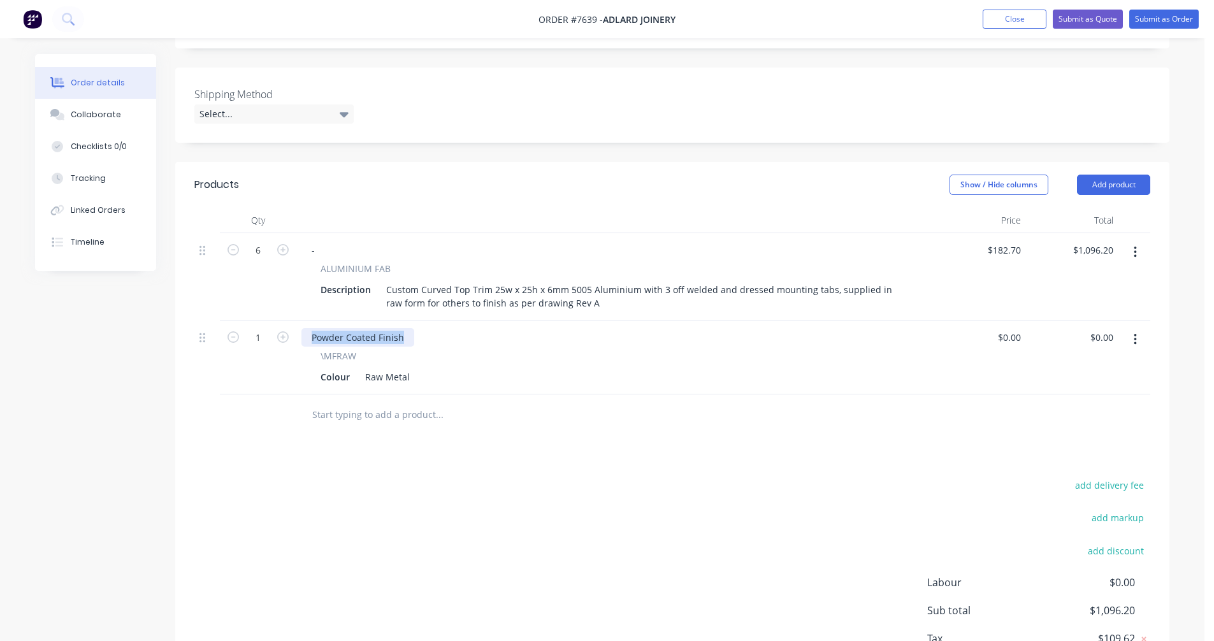
drag, startPoint x: 405, startPoint y: 319, endPoint x: 294, endPoint y: 318, distance: 111.5
click at [295, 321] on div "1 Powder Coated Finish \MFRAW Colour Raw Metal $0.00 $0.00 $0.00 $0.00" at bounding box center [672, 358] width 956 height 74
drag, startPoint x: 405, startPoint y: 359, endPoint x: 341, endPoint y: 357, distance: 63.8
click at [341, 368] on div "Colour Raw Metal" at bounding box center [612, 377] width 594 height 18
type input "$0.00"
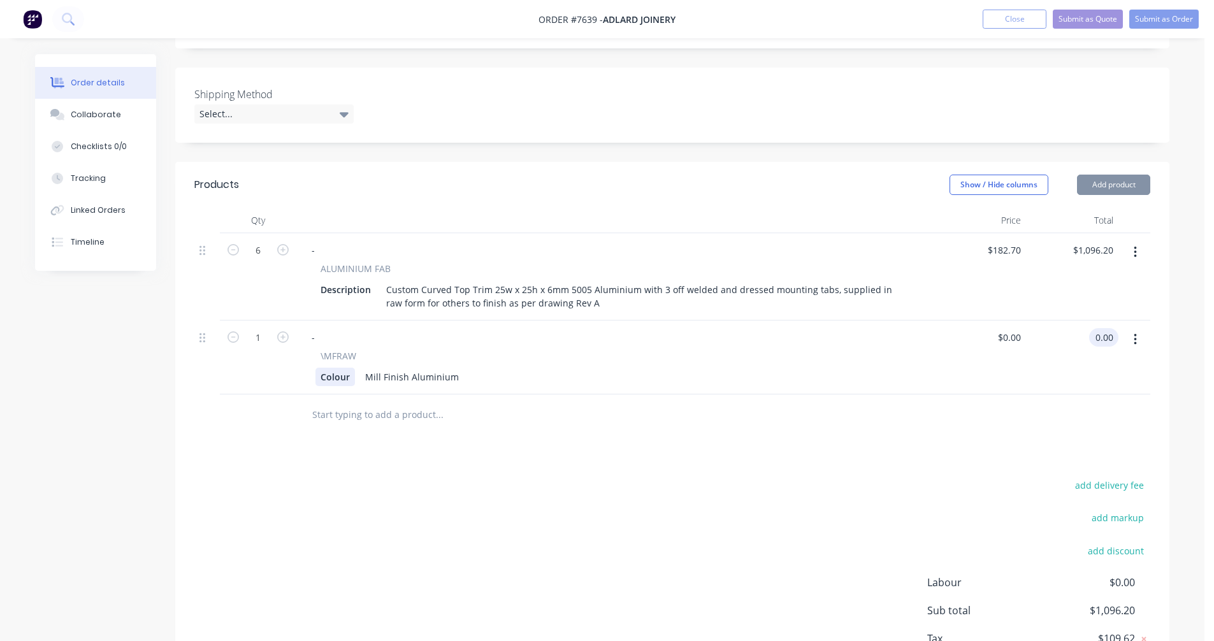
type input "$0.00"
click at [1087, 20] on button "Submit as Quote" at bounding box center [1088, 19] width 70 height 19
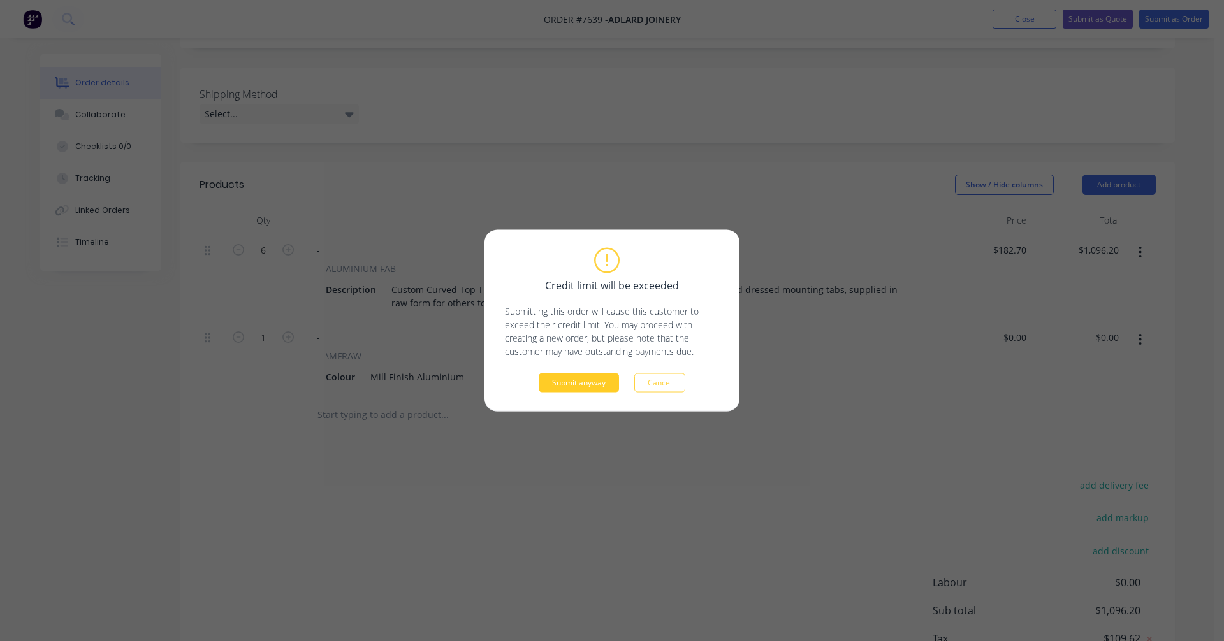
click at [576, 386] on button "Submit anyway" at bounding box center [579, 382] width 80 height 19
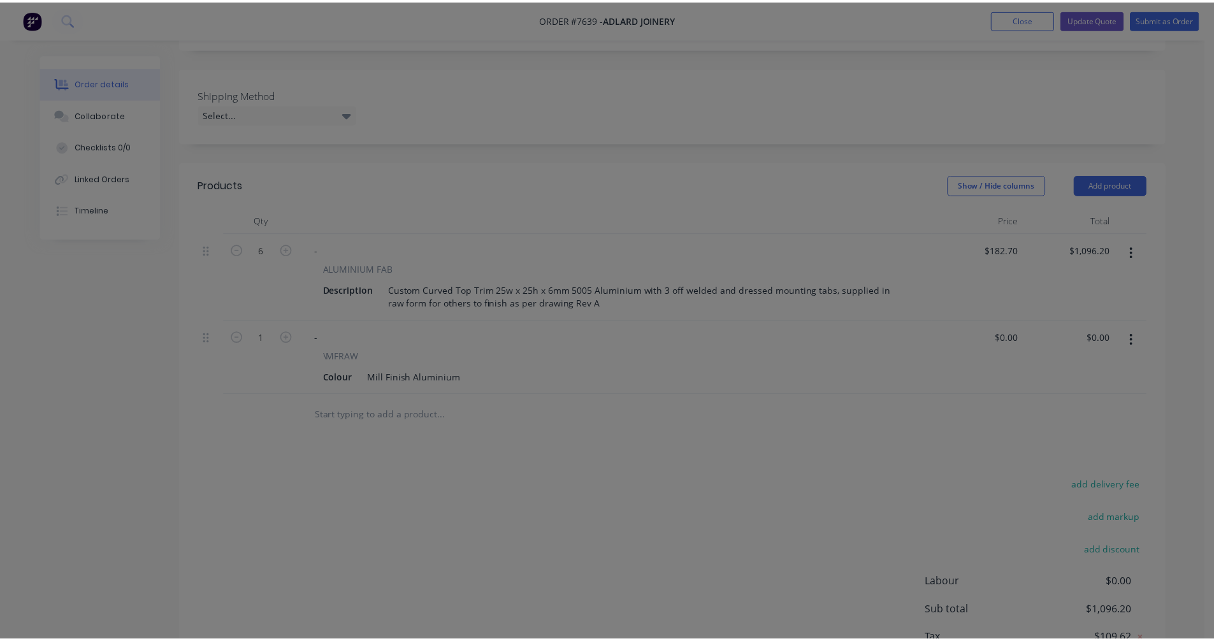
scroll to position [217, 0]
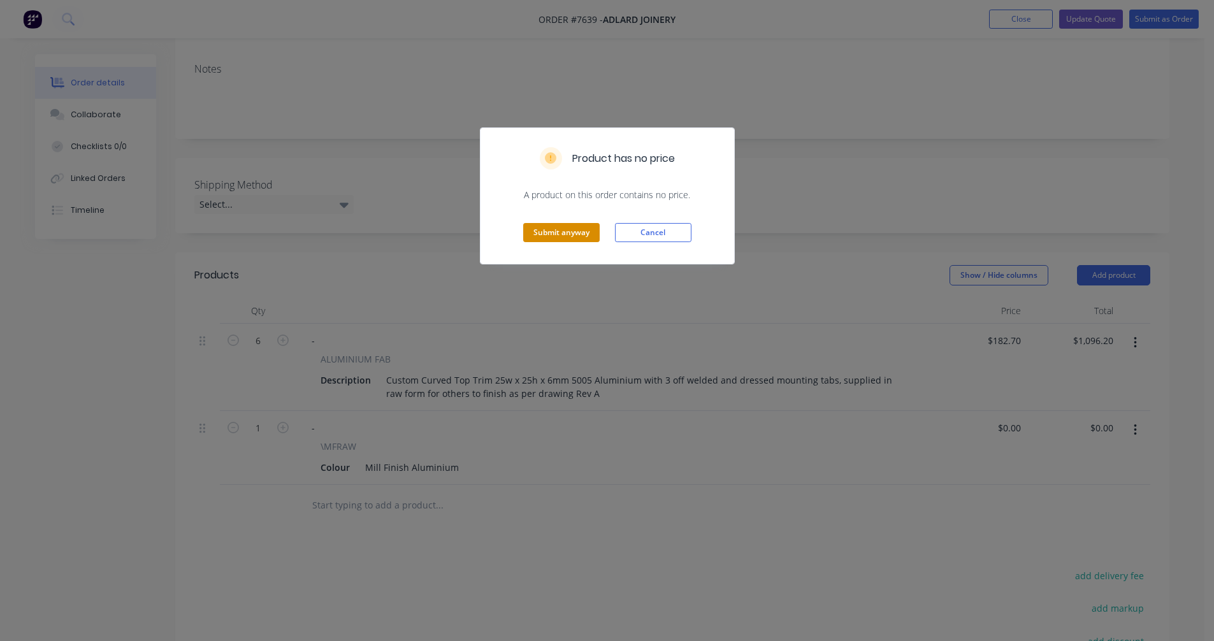
click at [576, 237] on button "Submit anyway" at bounding box center [561, 232] width 76 height 19
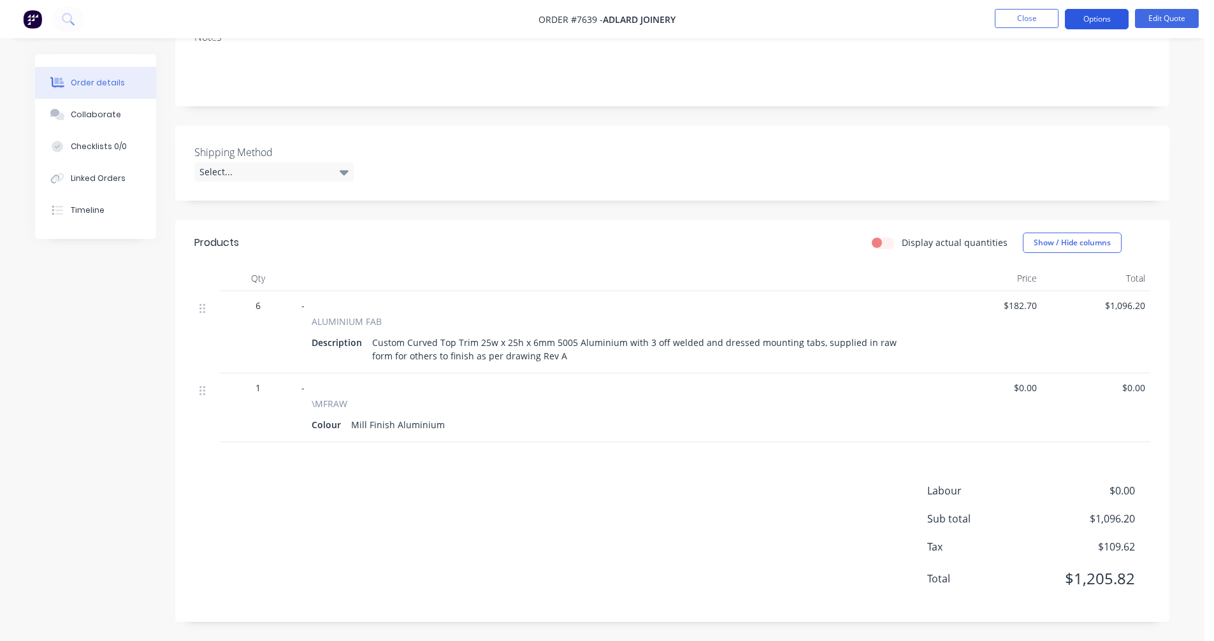
click at [1090, 19] on button "Options" at bounding box center [1097, 19] width 64 height 20
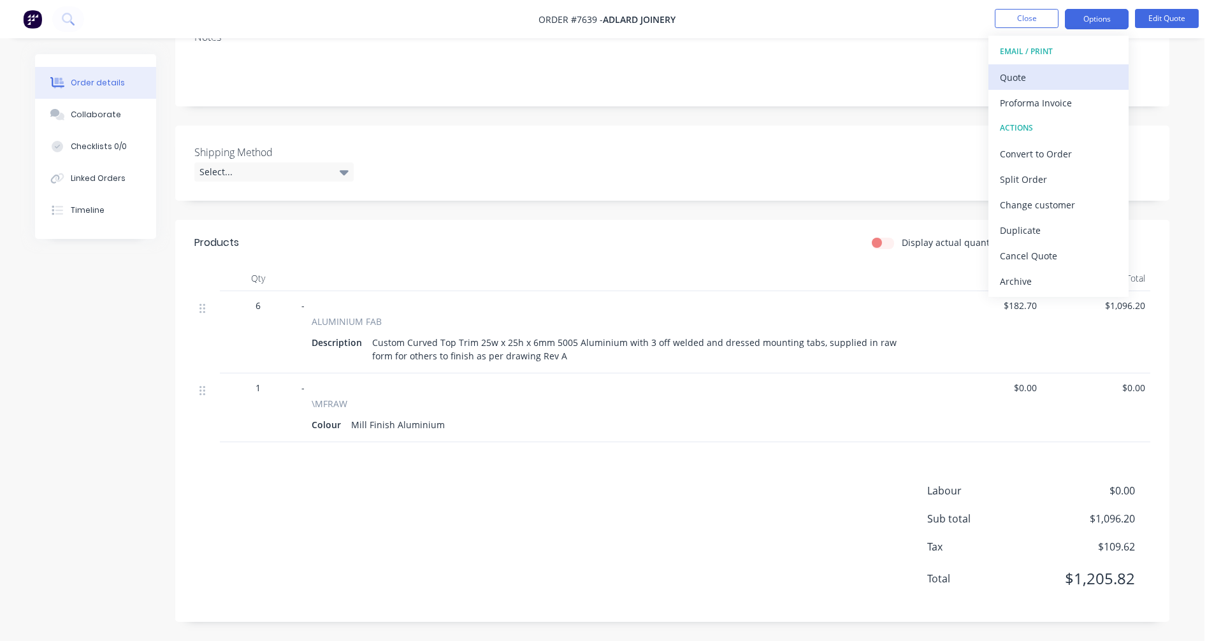
click at [1023, 71] on div "Quote" at bounding box center [1058, 77] width 117 height 18
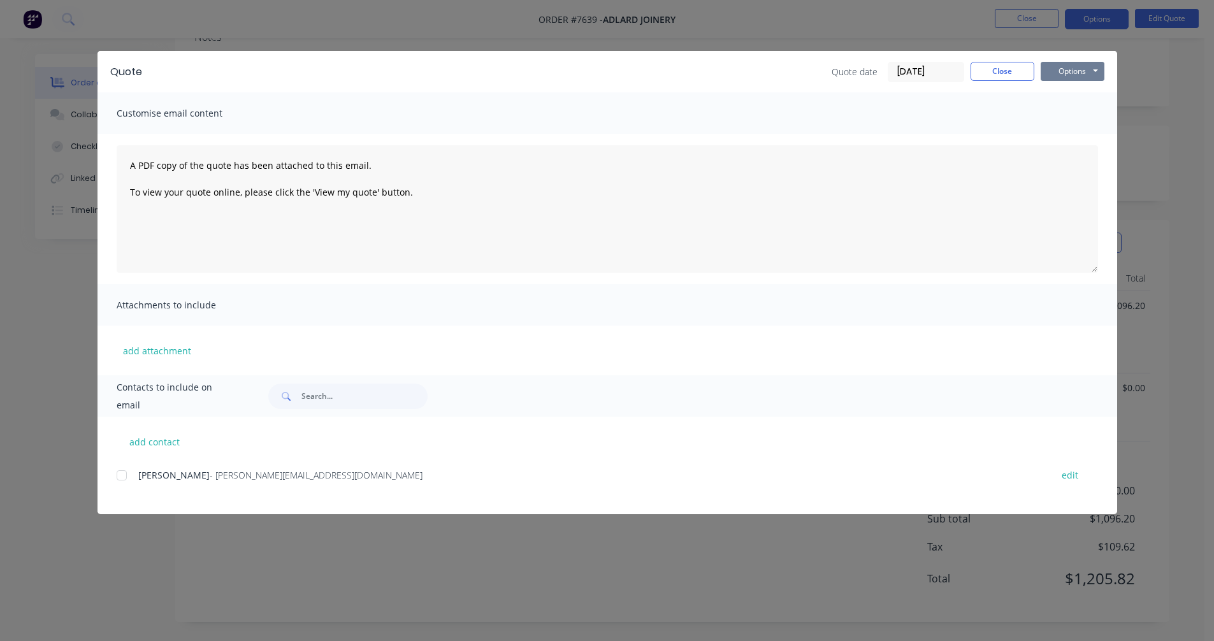
click at [1071, 73] on button "Options" at bounding box center [1073, 71] width 64 height 19
click at [1071, 95] on button "Preview" at bounding box center [1082, 93] width 82 height 21
click at [1081, 116] on div "Customise email content" at bounding box center [608, 112] width 1020 height 41
click at [1001, 74] on button "Close" at bounding box center [1003, 71] width 64 height 19
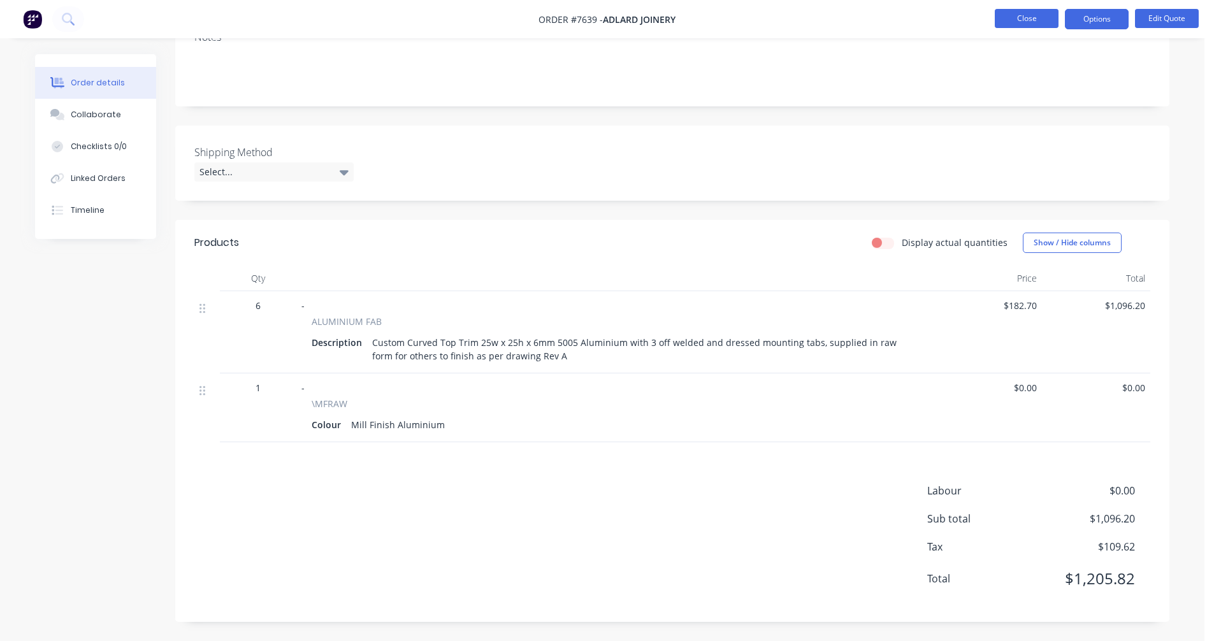
click at [1025, 13] on button "Close" at bounding box center [1027, 18] width 64 height 19
